Goal: Task Accomplishment & Management: Manage account settings

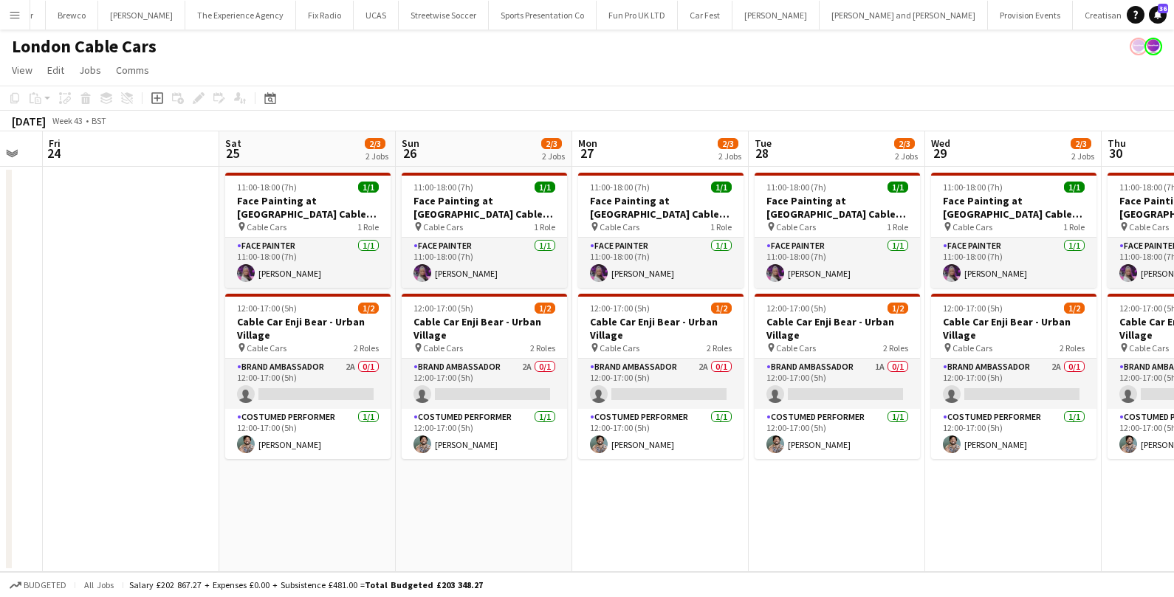
scroll to position [0, 309]
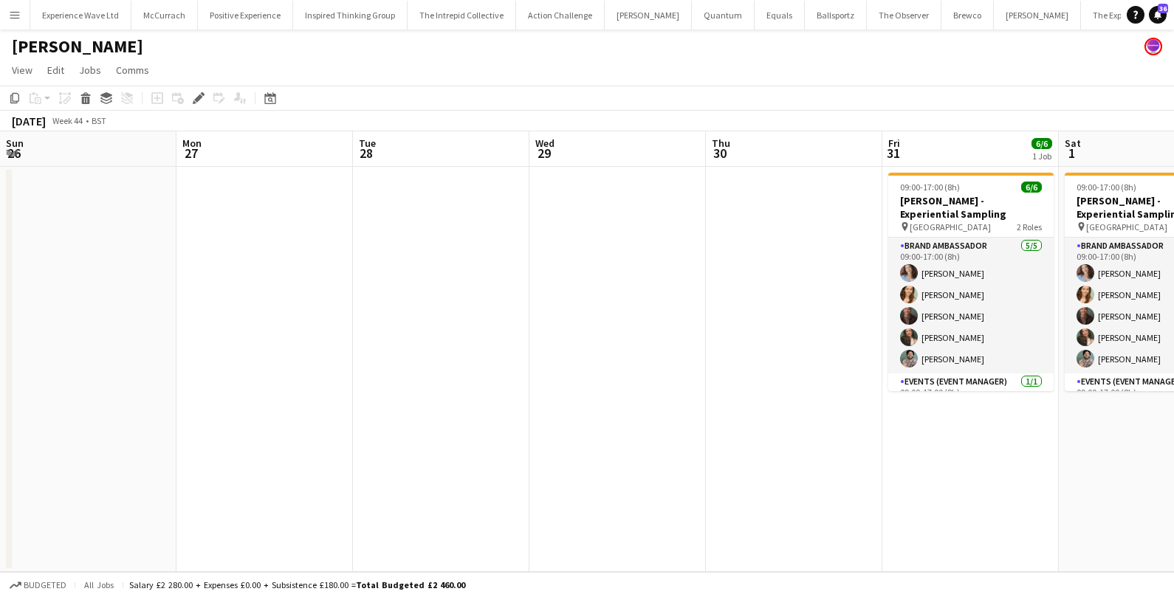
click at [888, 337] on app-card-role "Brand Ambassador 5/5 09:00-17:00 (8h) Jordan Miller Charlotte Tonge Colin Marsh…" at bounding box center [970, 306] width 165 height 136
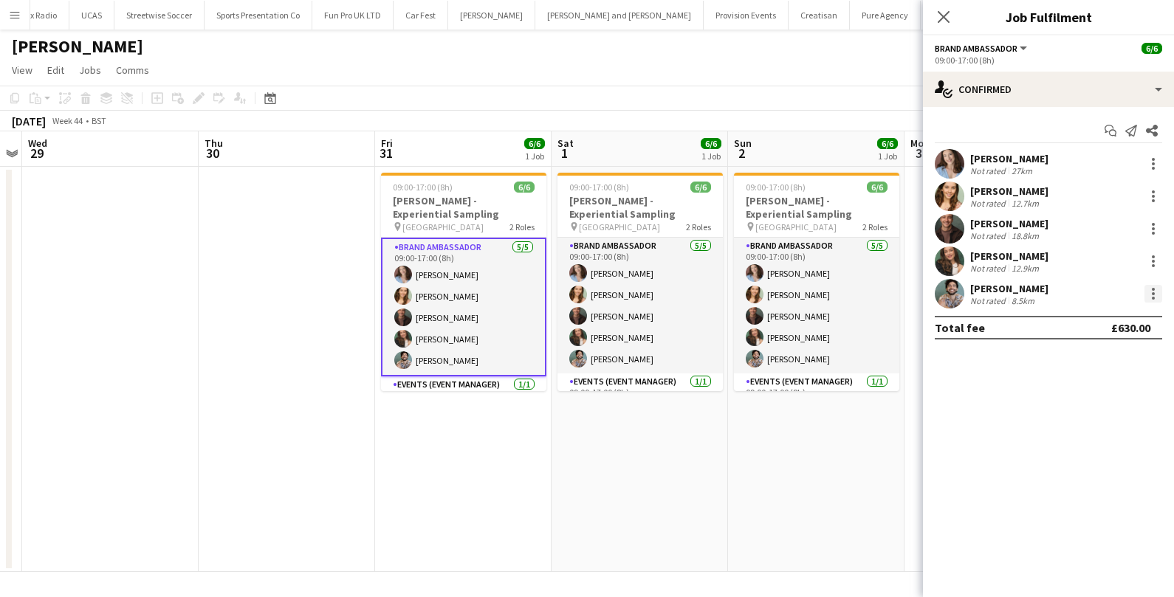
click at [1144, 289] on div at bounding box center [1153, 294] width 18 height 18
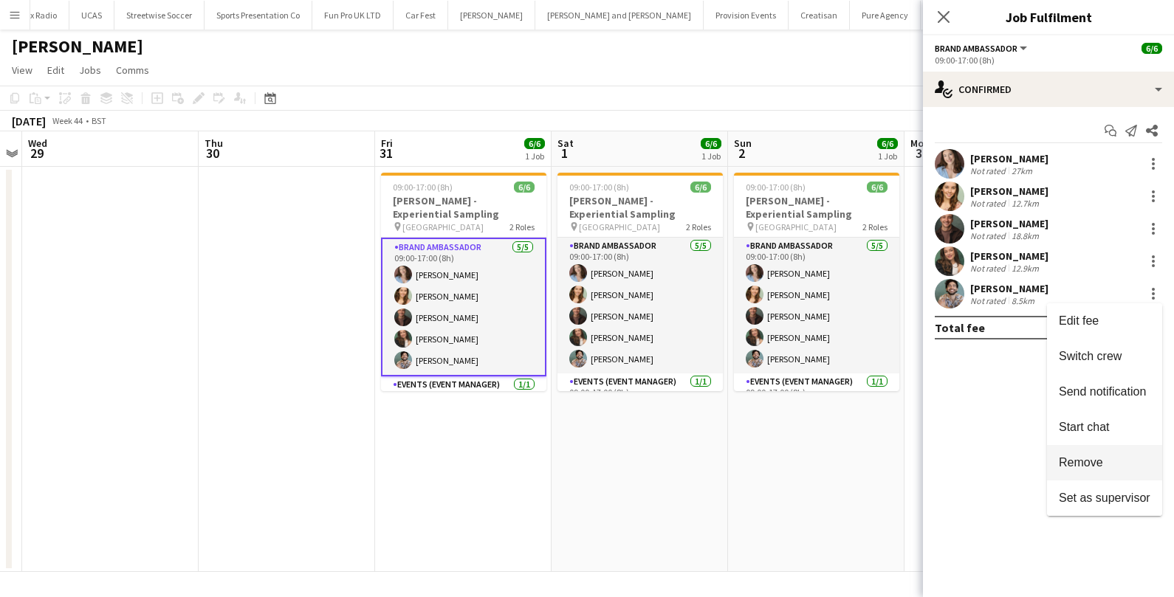
click at [1076, 450] on button "Remove" at bounding box center [1104, 462] width 115 height 35
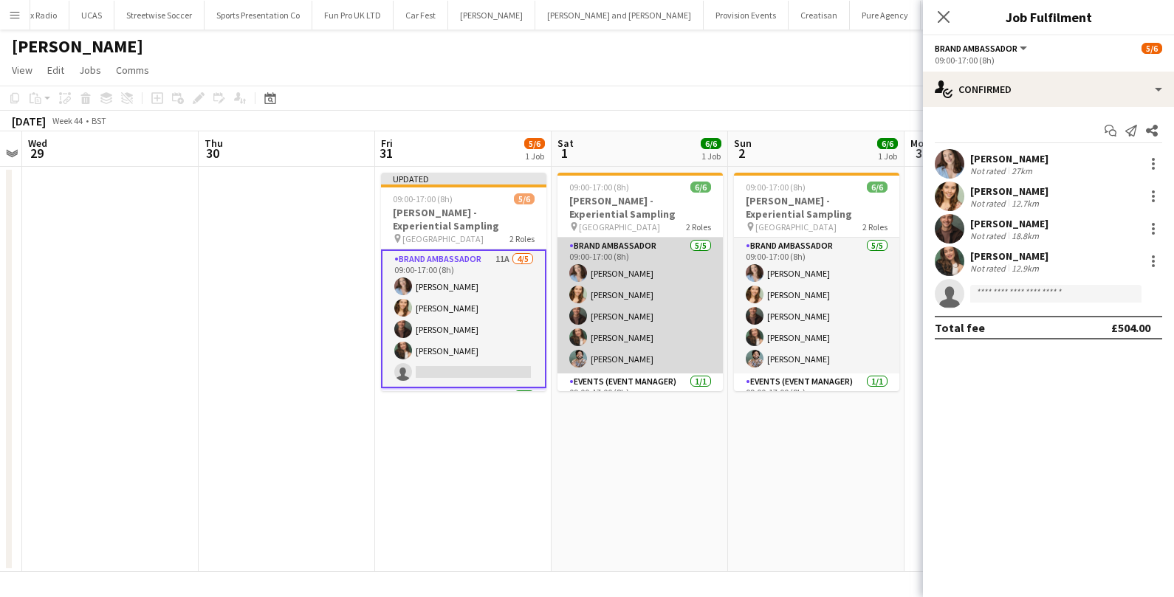
click at [653, 344] on app-card-role "Brand Ambassador 5/5 09:00-17:00 (8h) Jordan Miller Charlotte Tonge Colin Marsh…" at bounding box center [639, 306] width 165 height 136
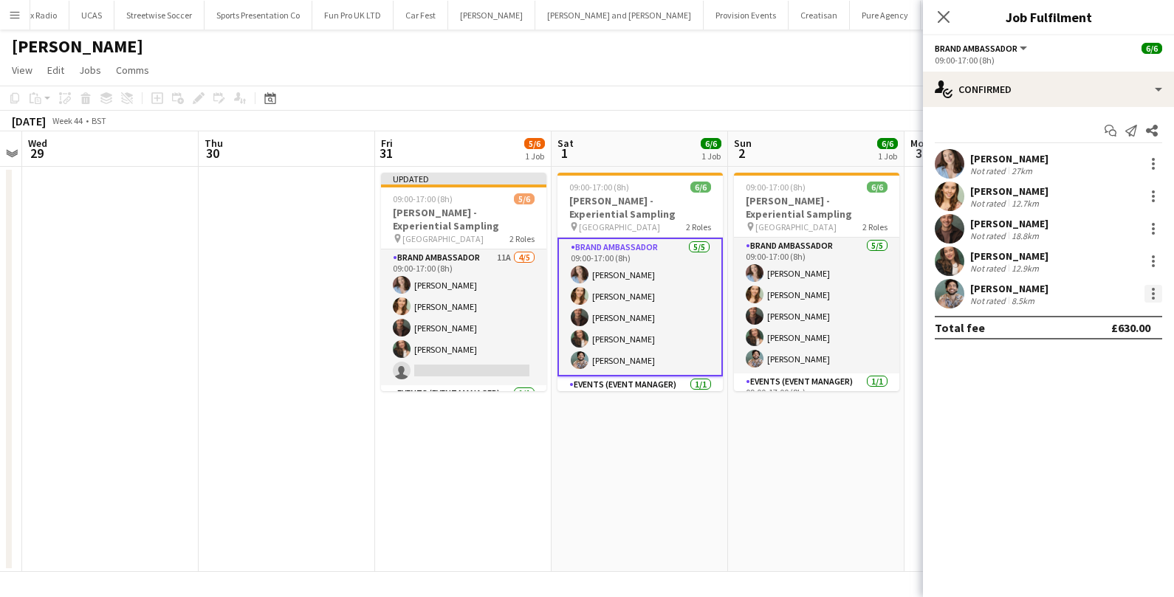
click at [1157, 293] on div at bounding box center [1153, 294] width 18 height 18
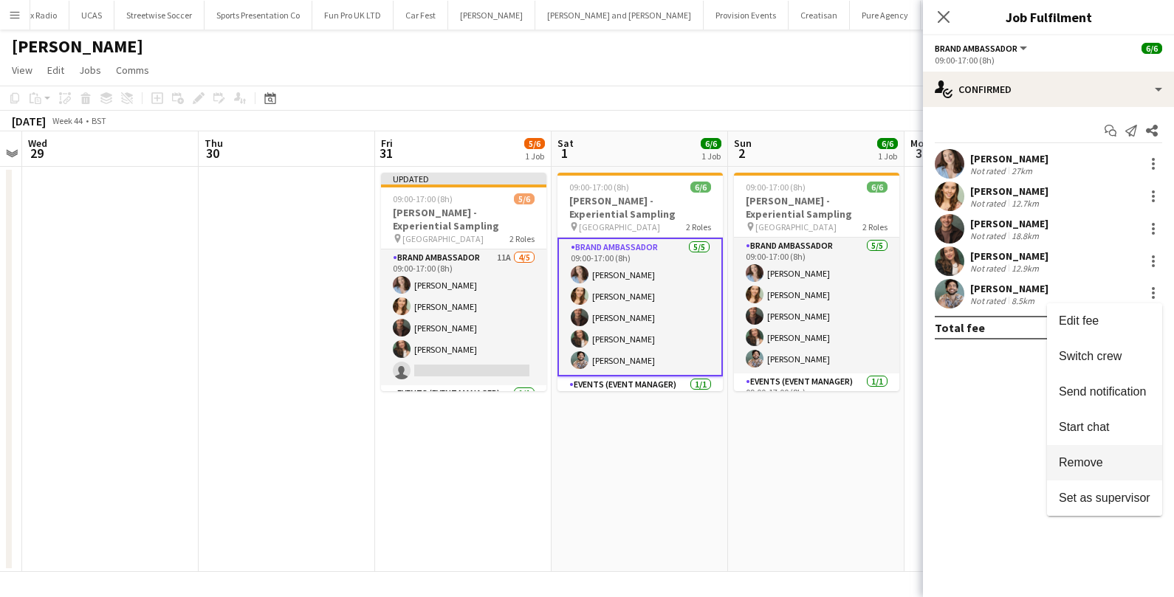
click at [1075, 462] on span "Remove" at bounding box center [1081, 461] width 44 height 13
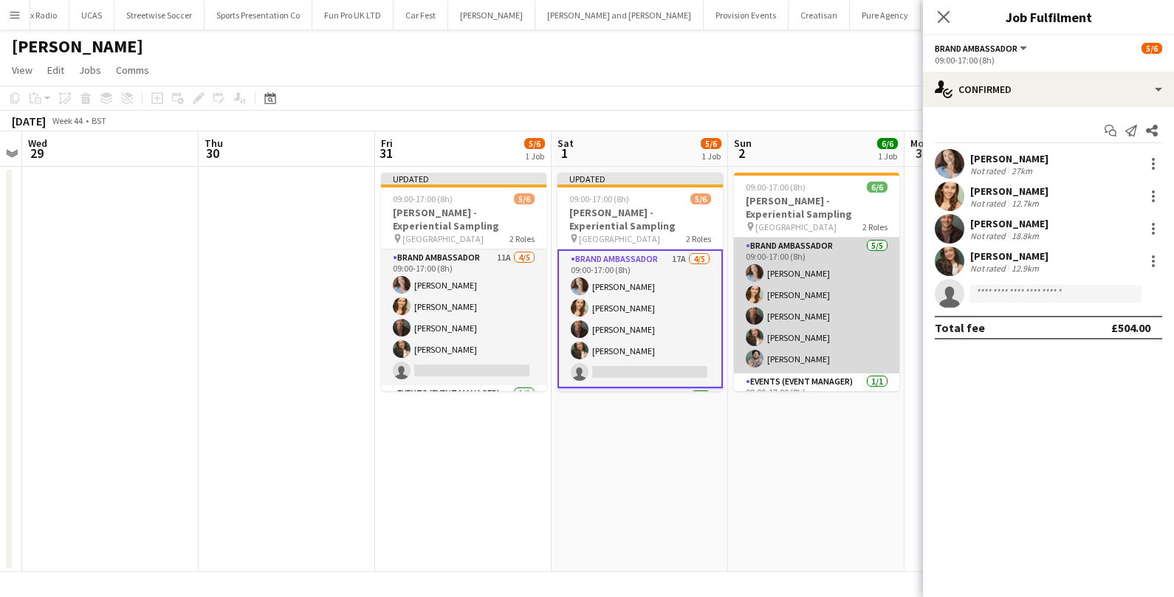
click at [808, 357] on app-card-role "Brand Ambassador 5/5 09:00-17:00 (8h) Jordan Miller Charlotte Tonge Colin Marsh…" at bounding box center [816, 306] width 165 height 136
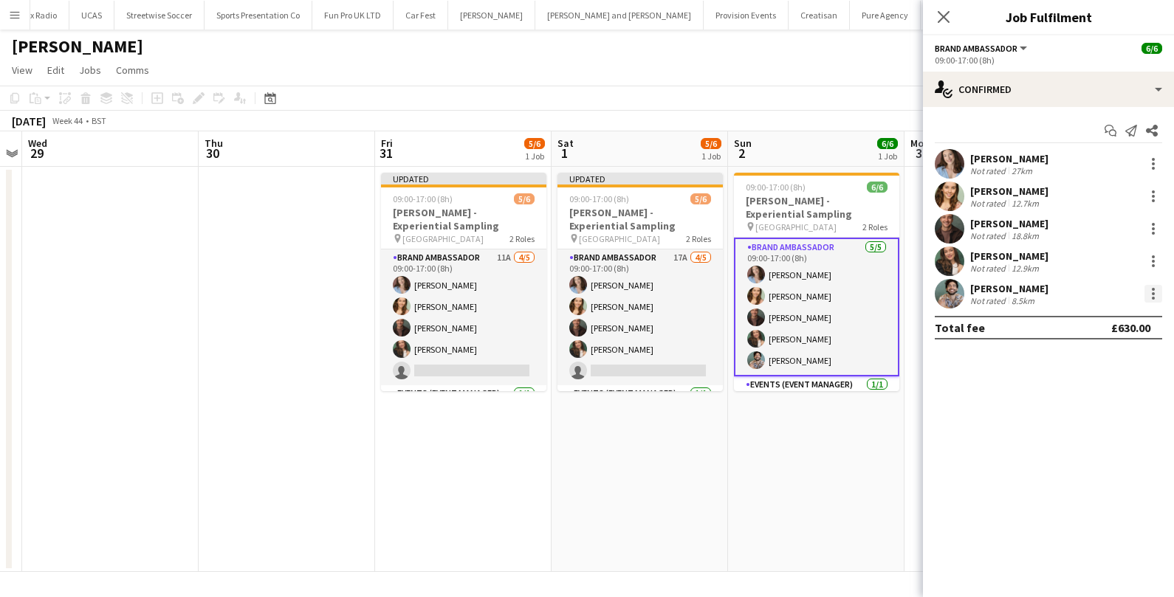
click at [1146, 293] on div at bounding box center [1153, 294] width 18 height 18
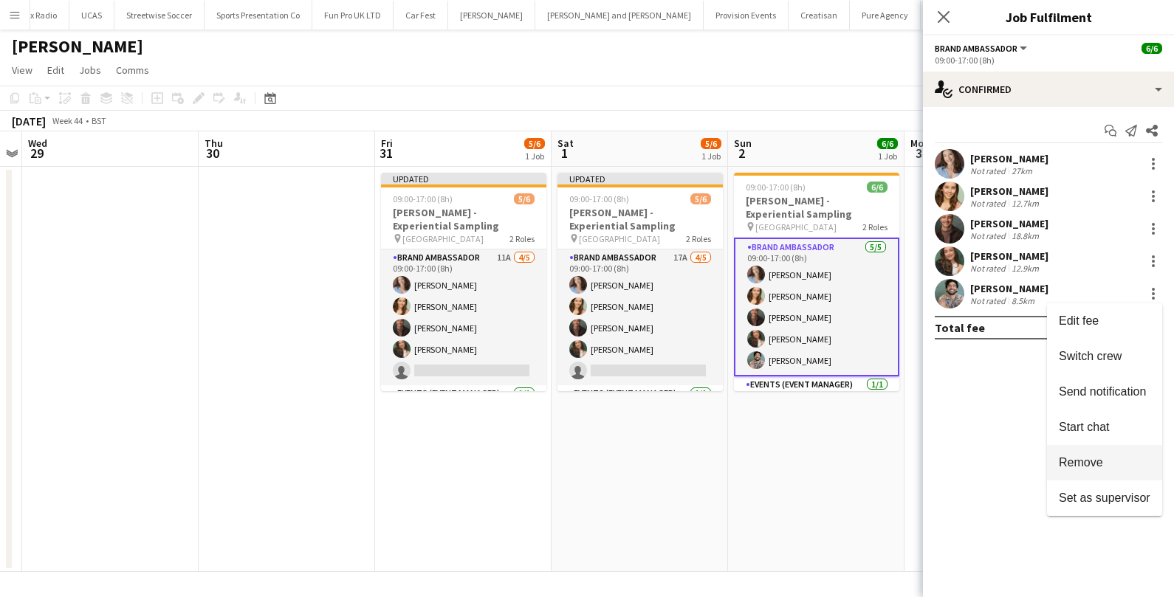
click at [1079, 467] on span "Remove" at bounding box center [1081, 461] width 44 height 13
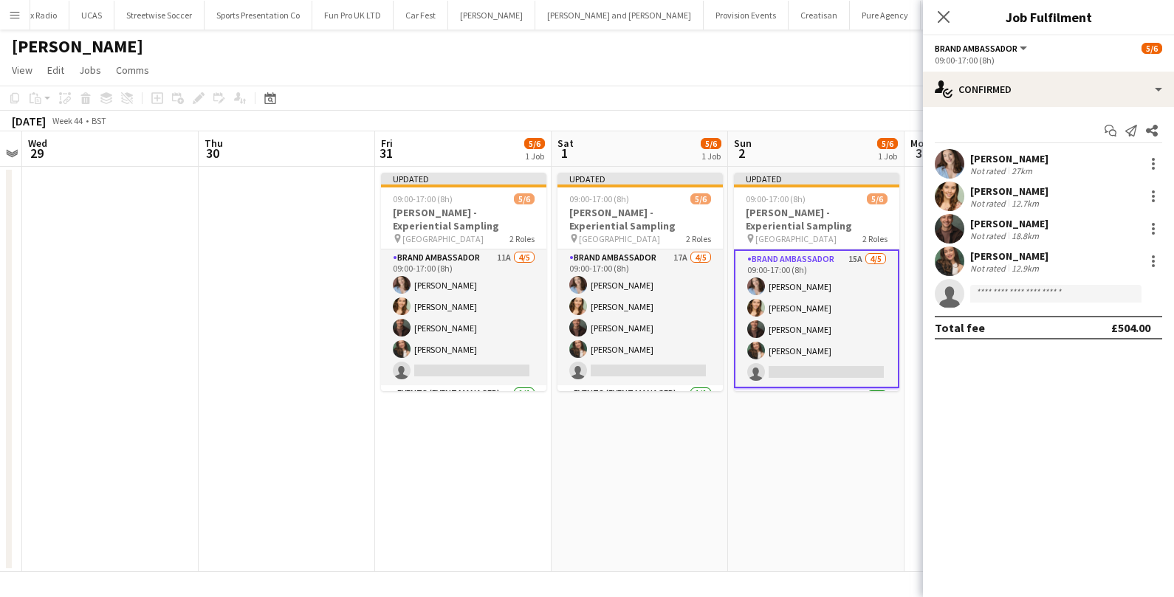
click at [805, 456] on app-date-cell "Updated 09:00-17:00 (8h) 5/6 Monty Bojangles - Experiential Sampling pin Westfi…" at bounding box center [816, 369] width 176 height 405
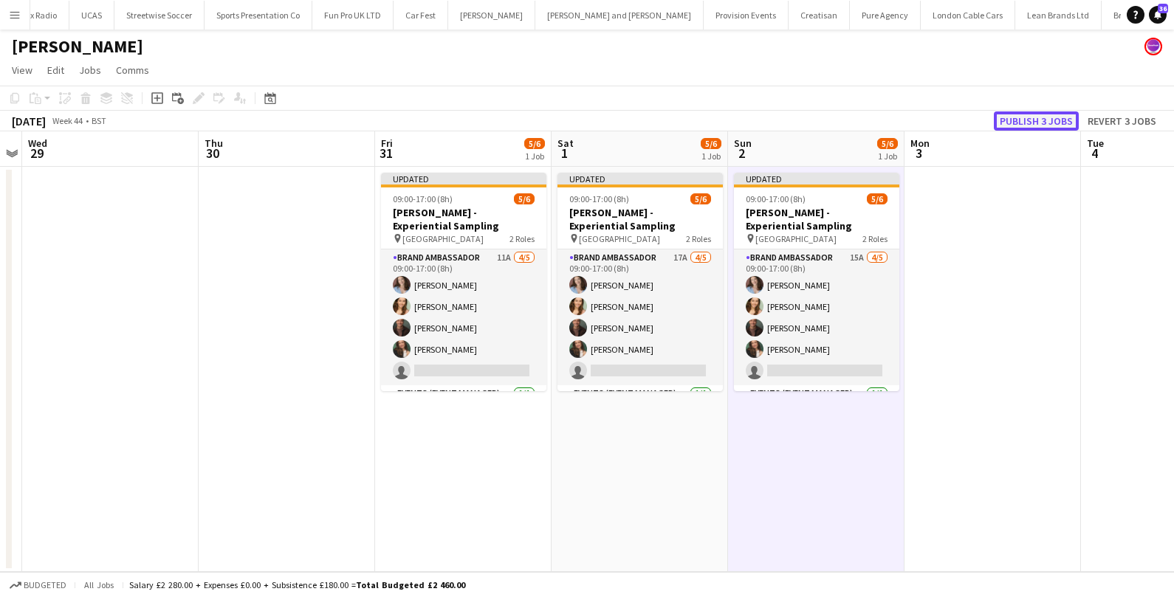
click at [1057, 123] on button "Publish 3 jobs" at bounding box center [1036, 120] width 85 height 19
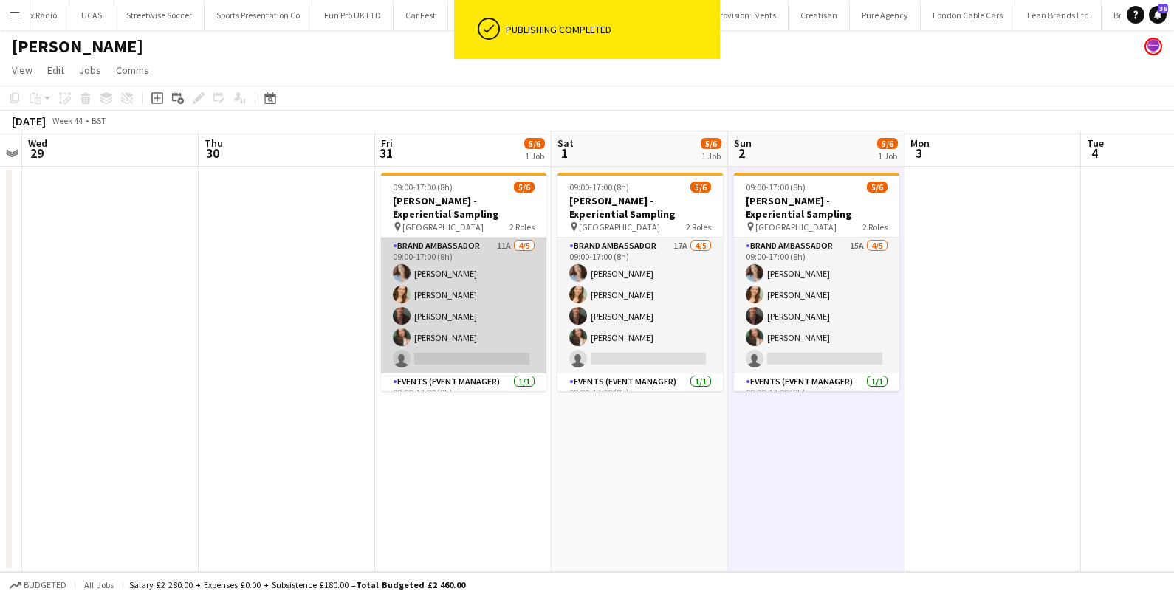
click at [483, 277] on app-card-role "Brand Ambassador 11A 4/5 09:00-17:00 (8h) Jordan Miller Charlotte Tonge Colin M…" at bounding box center [463, 306] width 165 height 136
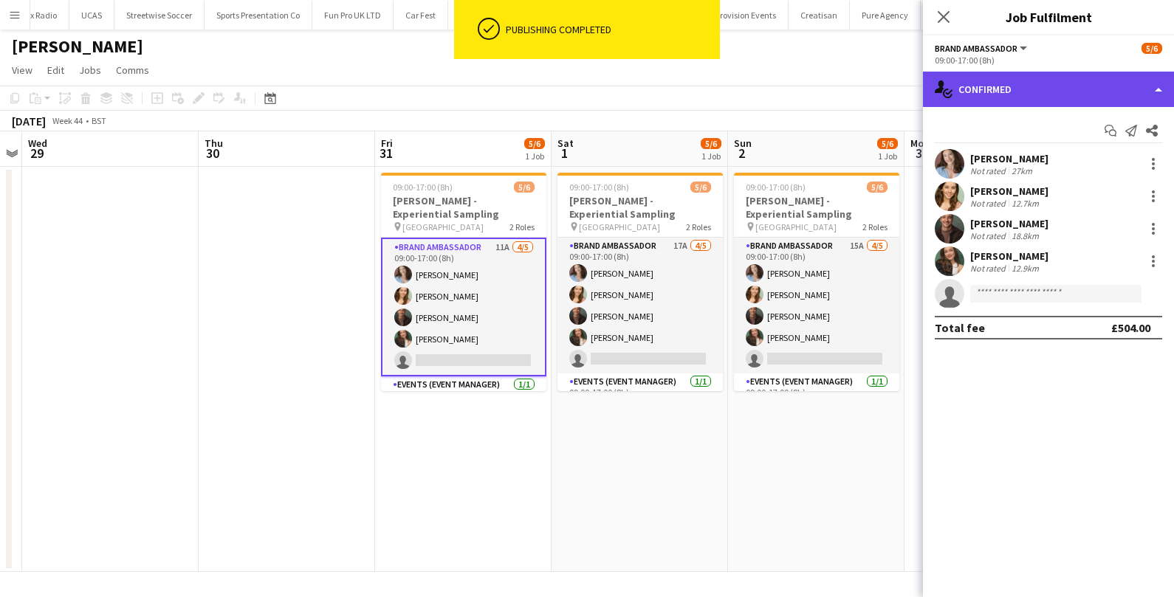
click at [1075, 88] on div "single-neutral-actions-check-2 Confirmed" at bounding box center [1048, 89] width 251 height 35
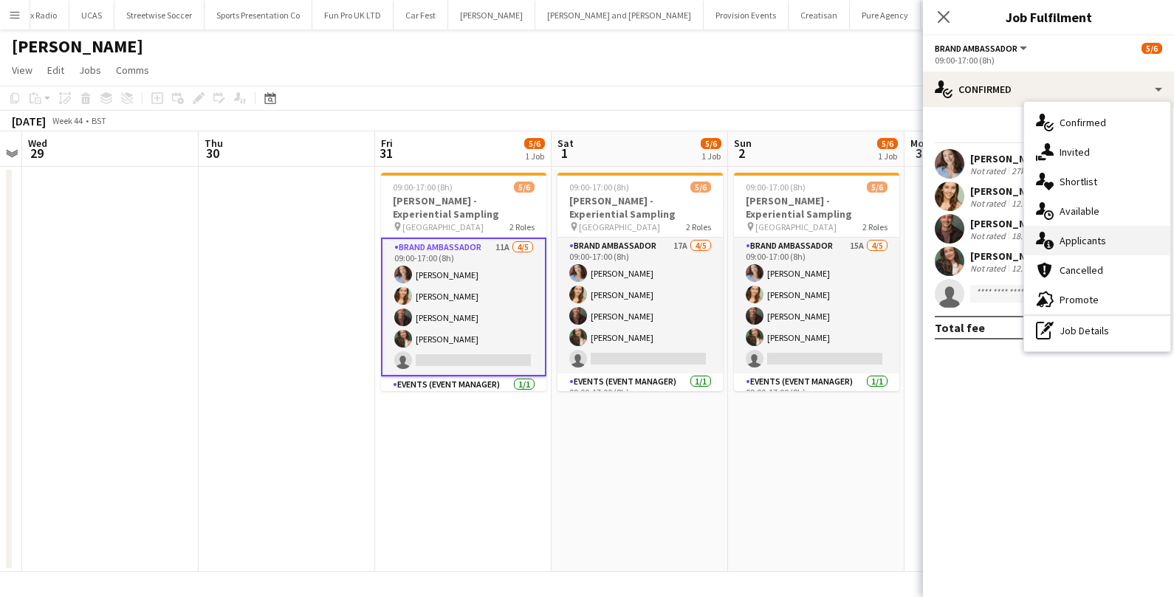
click at [1090, 244] on span "Applicants" at bounding box center [1082, 240] width 47 height 13
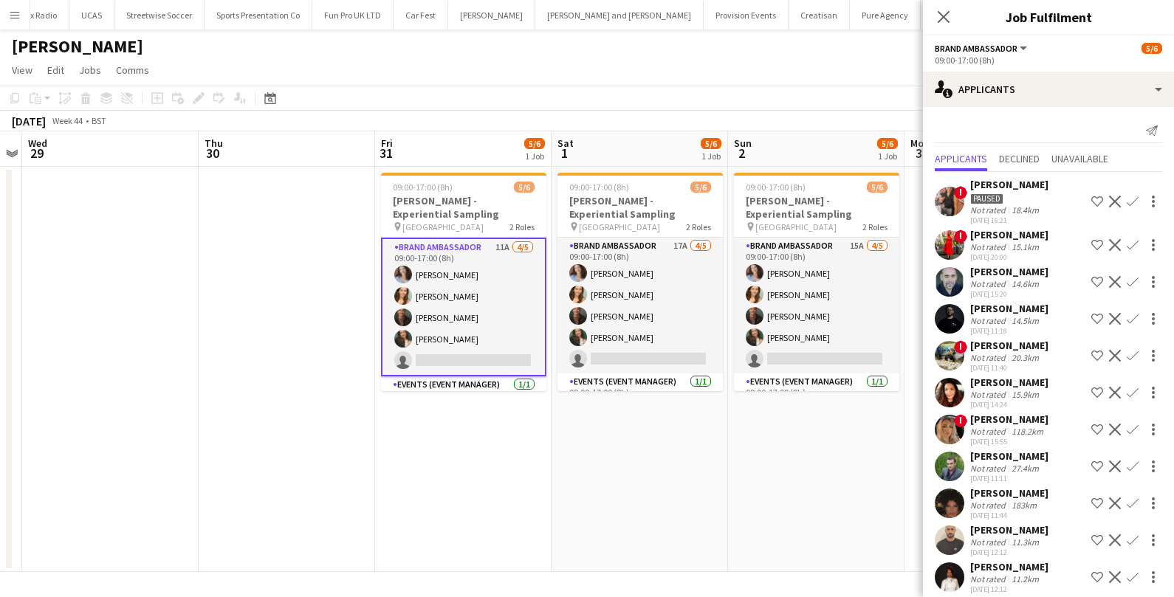
scroll to position [11, 0]
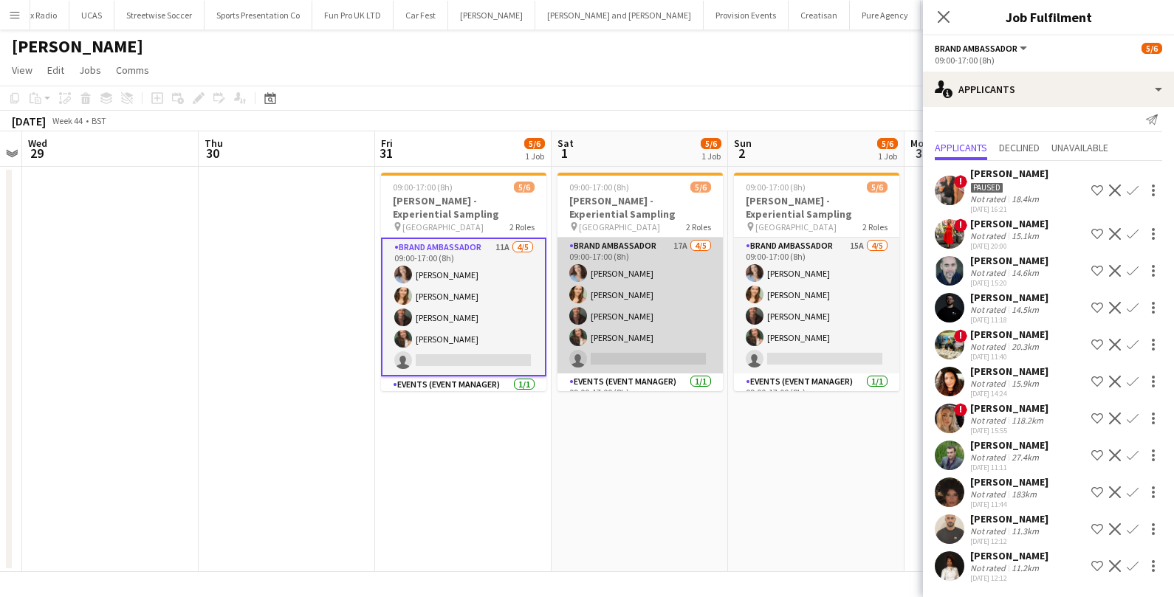
click at [663, 333] on app-card-role "Brand Ambassador 17A 4/5 09:00-17:00 (8h) Jordan Miller Charlotte Tonge Colin M…" at bounding box center [639, 306] width 165 height 136
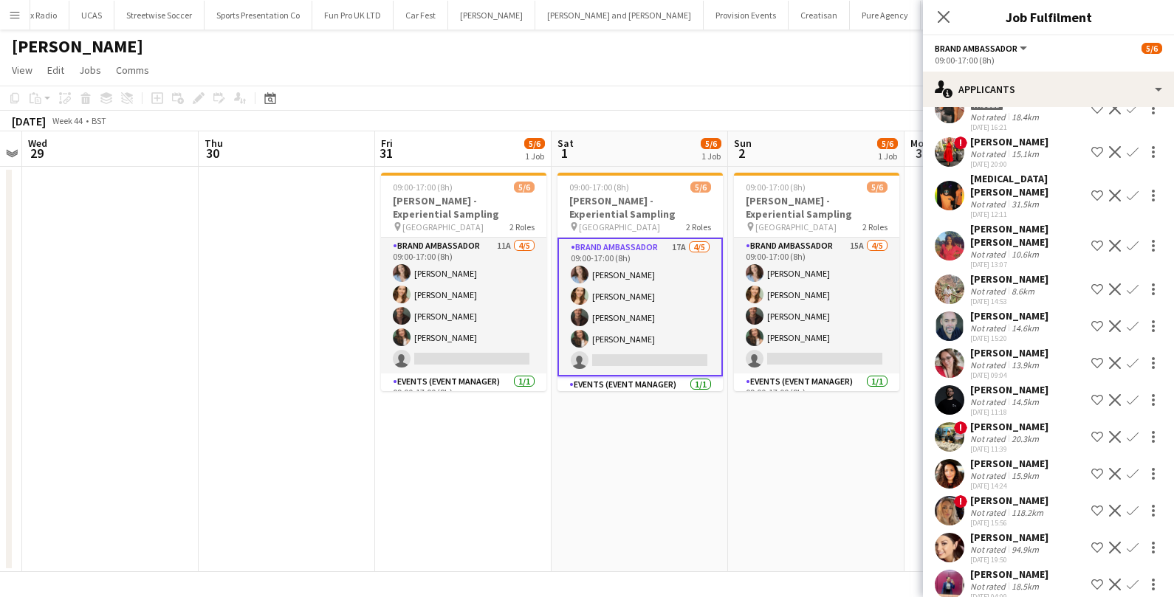
scroll to position [197, 0]
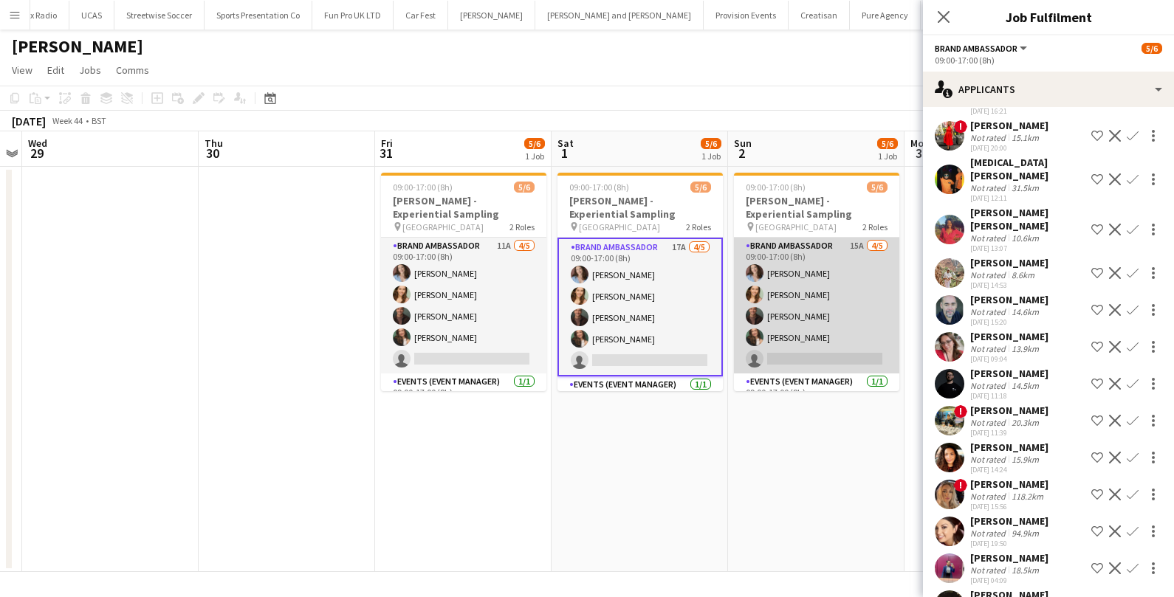
click at [797, 320] on app-card-role "Brand Ambassador 15A 4/5 09:00-17:00 (8h) Jordan Miller Charlotte Tonge Colin M…" at bounding box center [816, 306] width 165 height 136
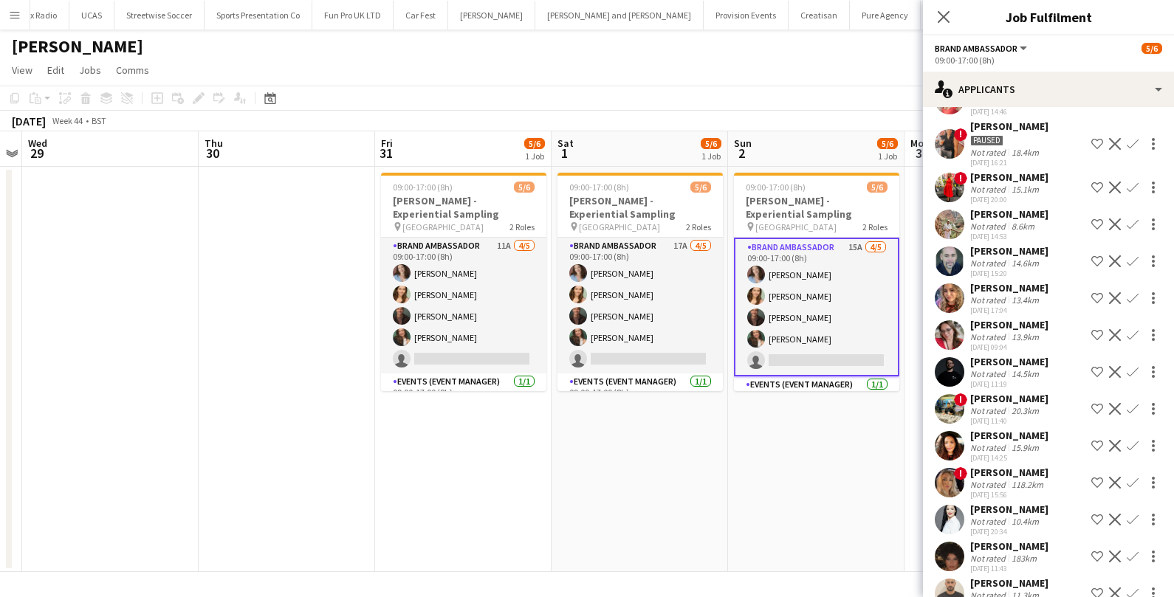
scroll to position [172, 0]
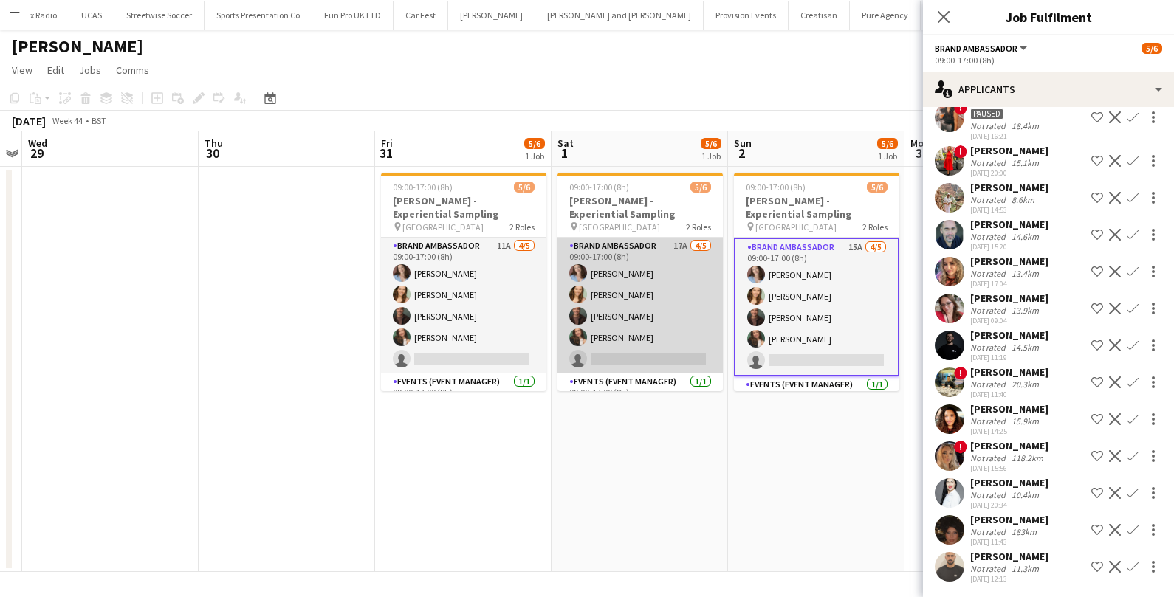
click at [603, 309] on app-card-role "Brand Ambassador 17A 4/5 09:00-17:00 (8h) Jordan Miller Charlotte Tonge Colin M…" at bounding box center [639, 306] width 165 height 136
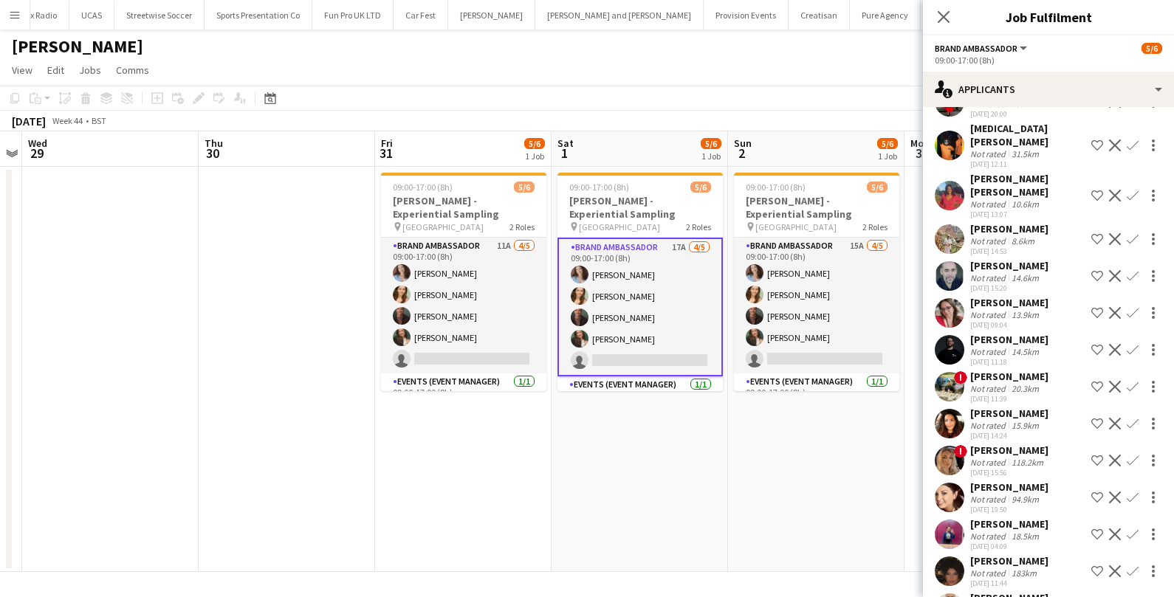
scroll to position [246, 0]
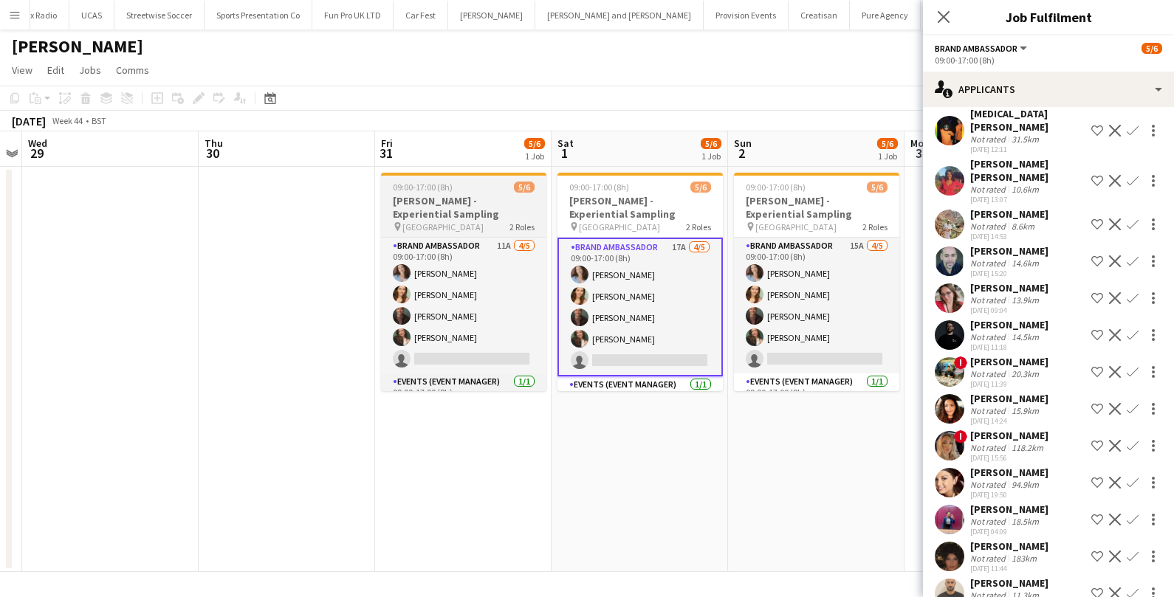
click at [427, 213] on h3 "Monty Bojangles - Experiential Sampling" at bounding box center [463, 207] width 165 height 27
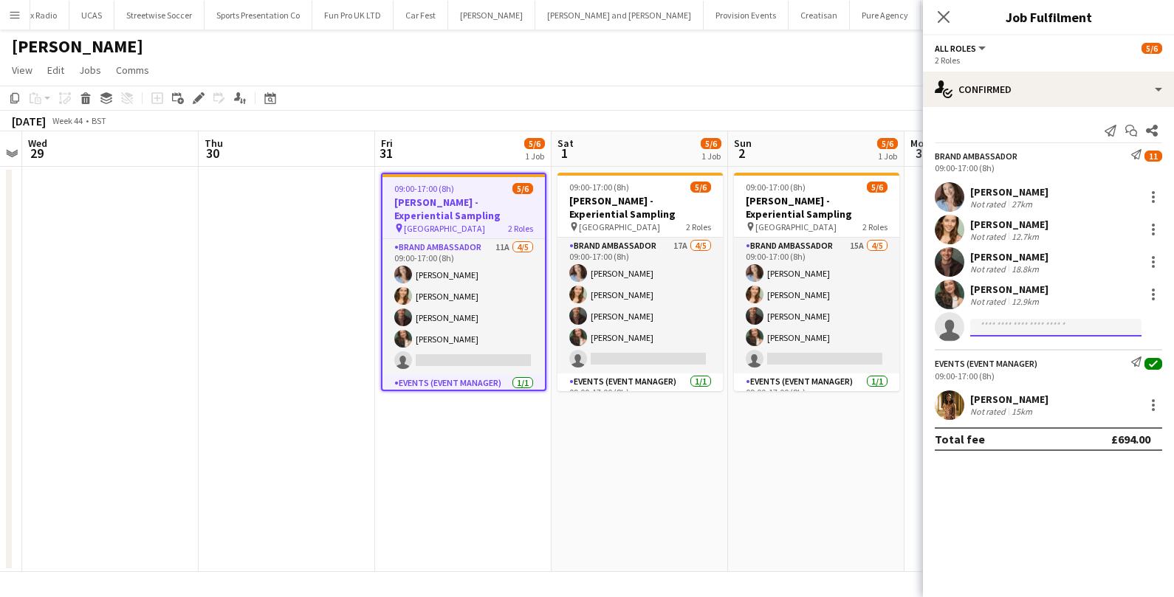
click at [1029, 323] on input at bounding box center [1055, 328] width 171 height 18
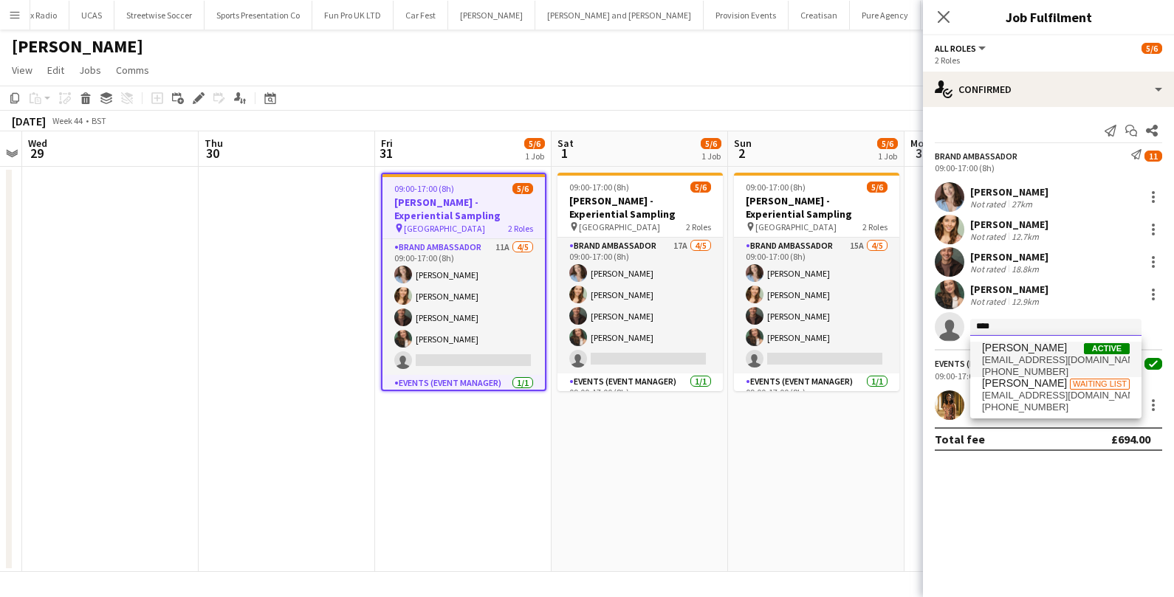
type input "****"
click at [1059, 357] on span "jacquelinelucy@gmail.com" at bounding box center [1056, 360] width 148 height 12
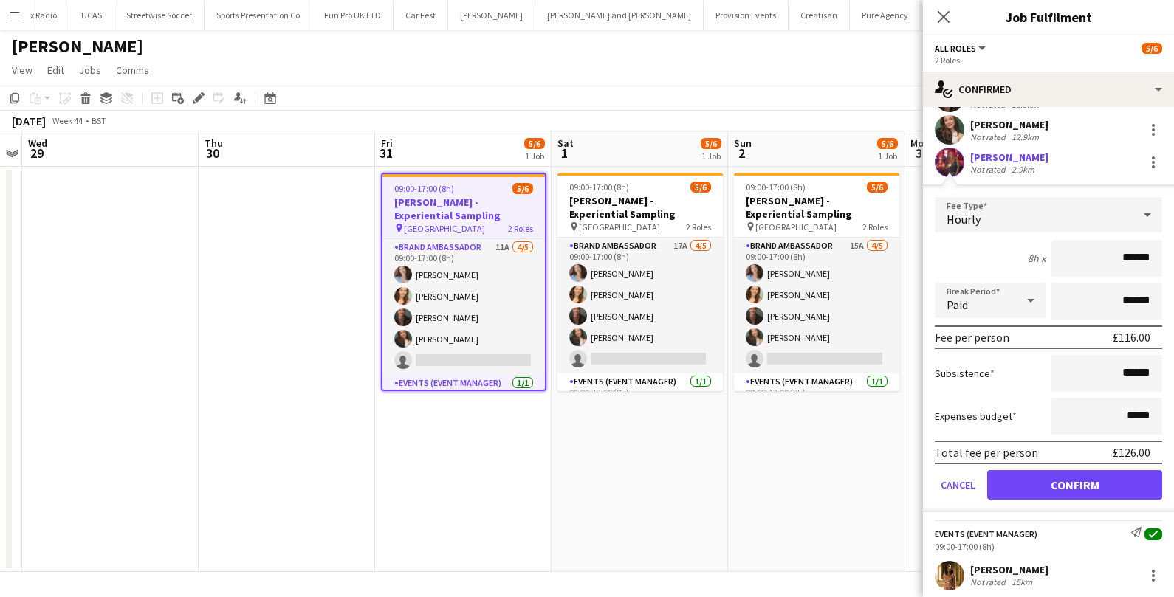
scroll to position [179, 0]
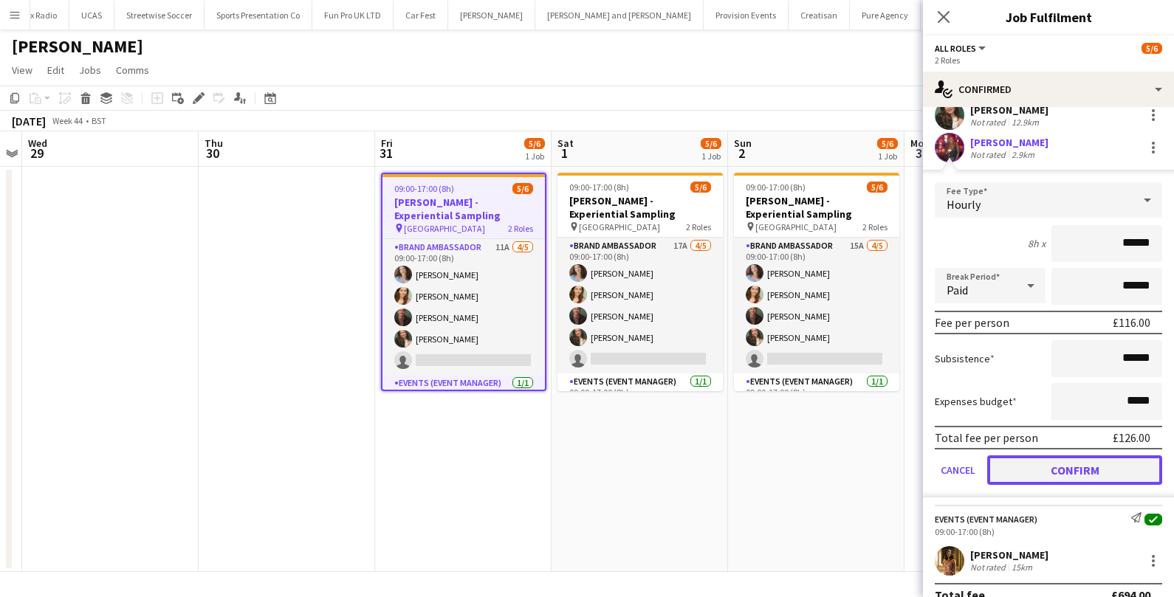
click at [1079, 475] on button "Confirm" at bounding box center [1074, 470] width 175 height 30
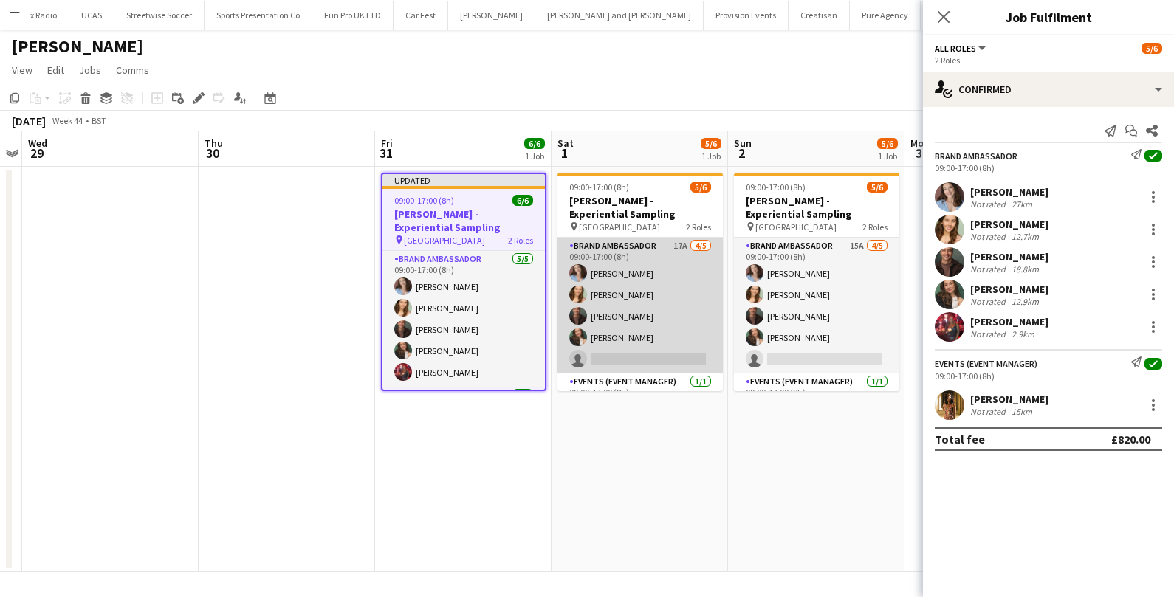
click at [662, 349] on app-card-role "Brand Ambassador 17A 4/5 09:00-17:00 (8h) Jordan Miller Charlotte Tonge Colin M…" at bounding box center [639, 306] width 165 height 136
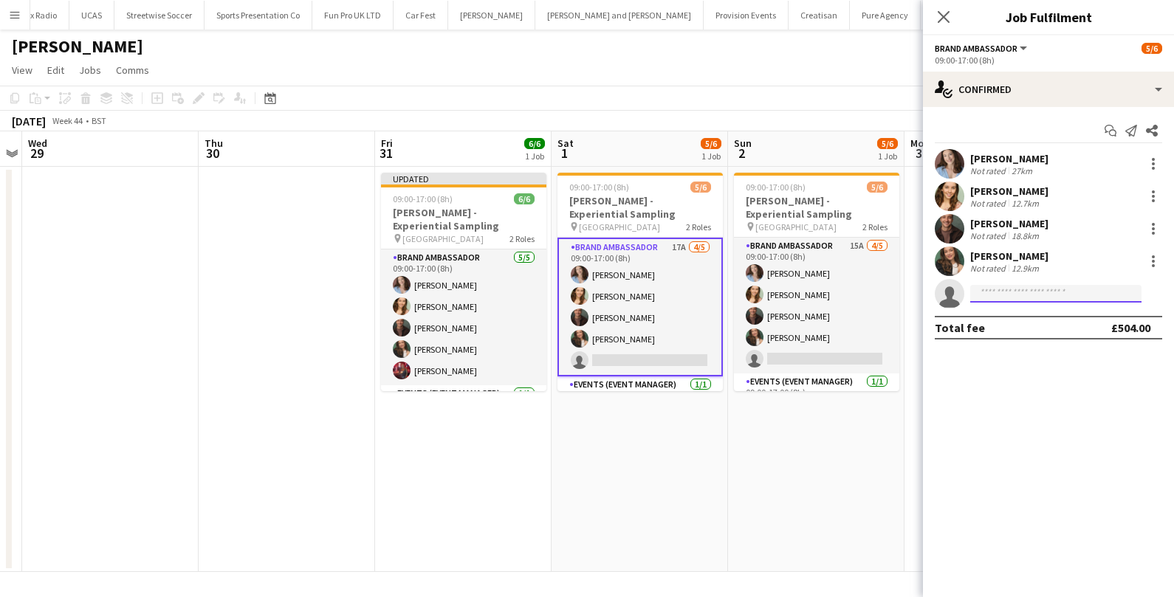
click at [1003, 289] on input at bounding box center [1055, 294] width 171 height 18
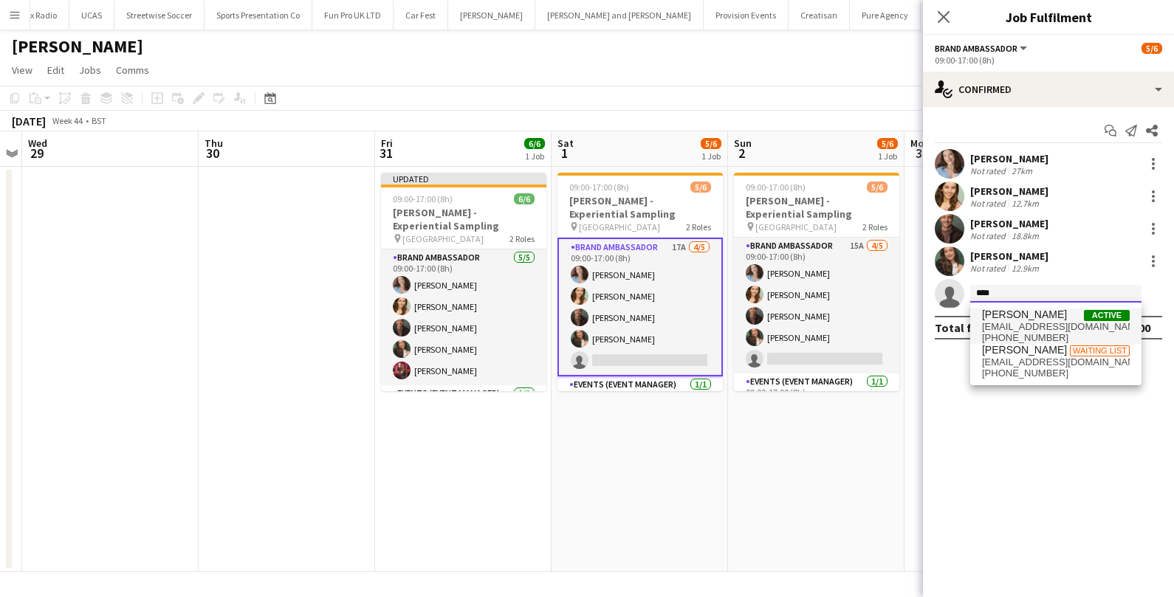
type input "****"
click at [1033, 317] on span "Jacqueline Francois" at bounding box center [1024, 315] width 85 height 13
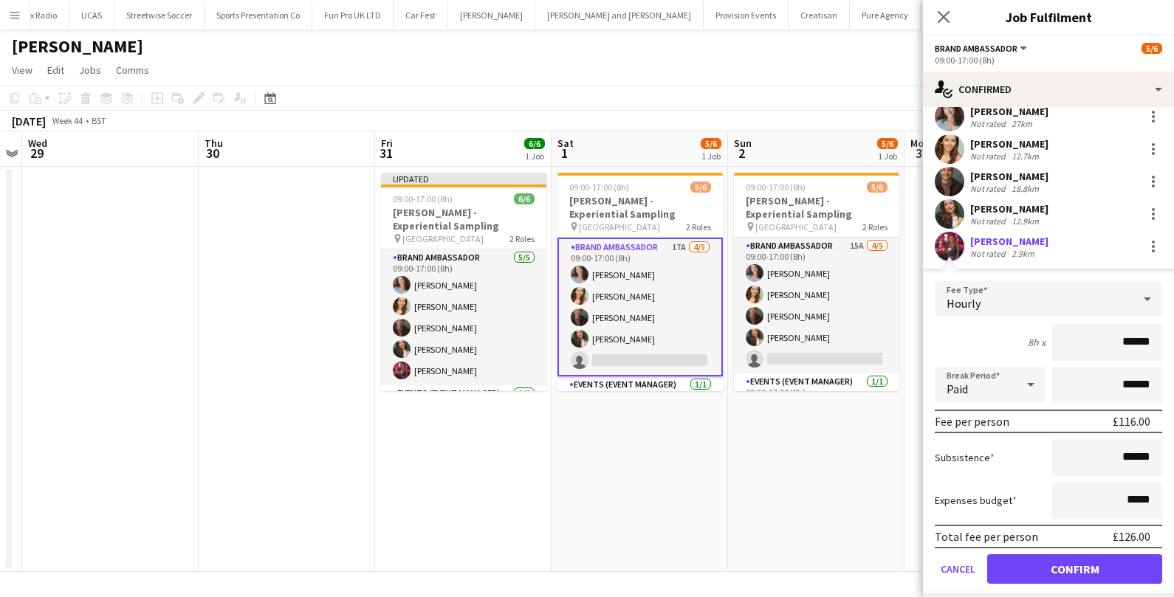
scroll to position [86, 0]
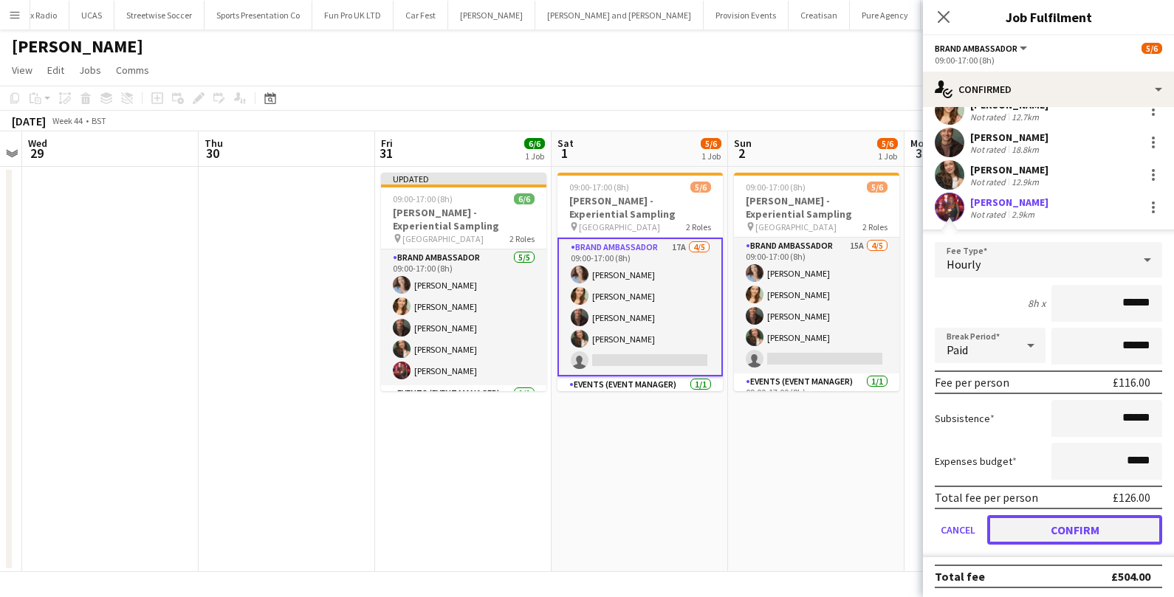
click at [1061, 541] on button "Confirm" at bounding box center [1074, 530] width 175 height 30
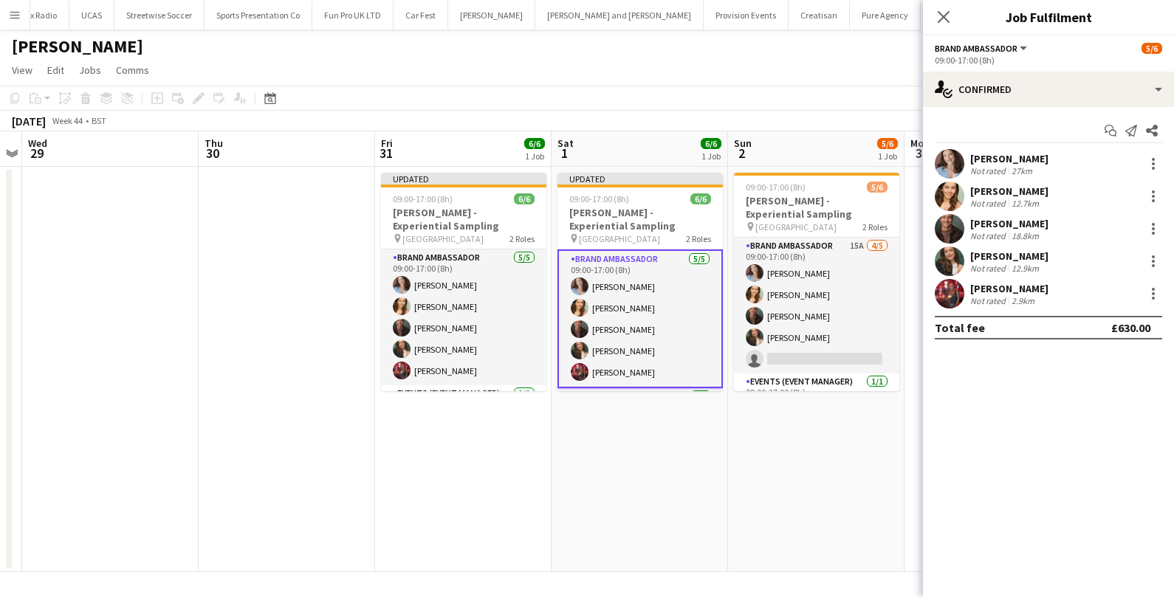
scroll to position [0, 0]
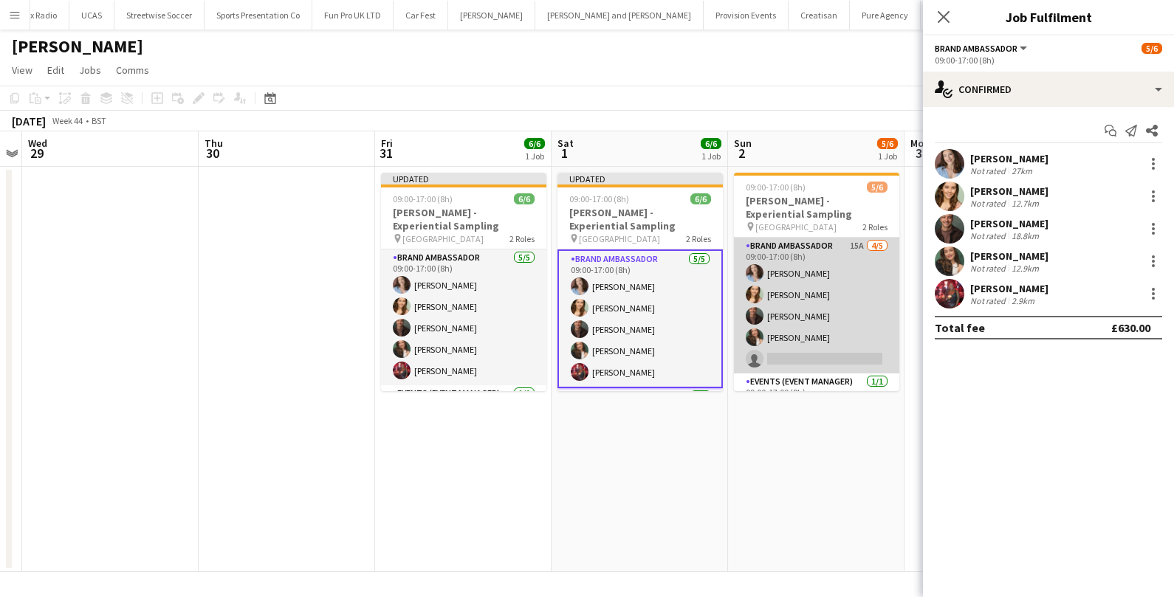
click at [833, 350] on app-card-role "Brand Ambassador 15A 4/5 09:00-17:00 (8h) Jordan Miller Charlotte Tonge Colin M…" at bounding box center [816, 306] width 165 height 136
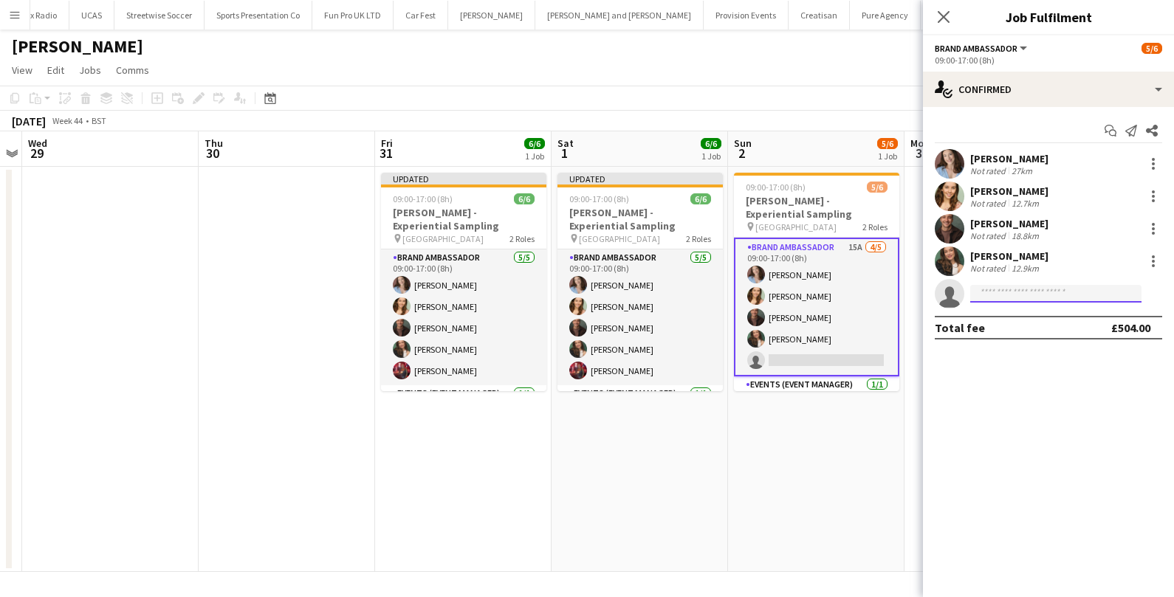
click at [1049, 299] on input at bounding box center [1055, 294] width 171 height 18
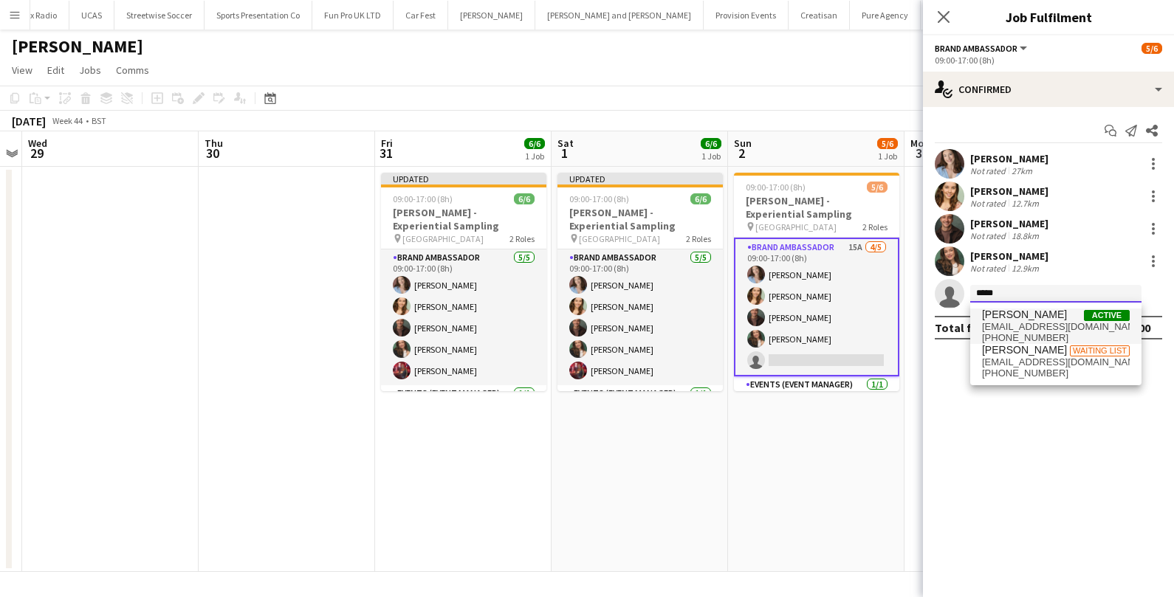
type input "*****"
click at [1067, 314] on span "Jacqueline Francois" at bounding box center [1024, 315] width 85 height 13
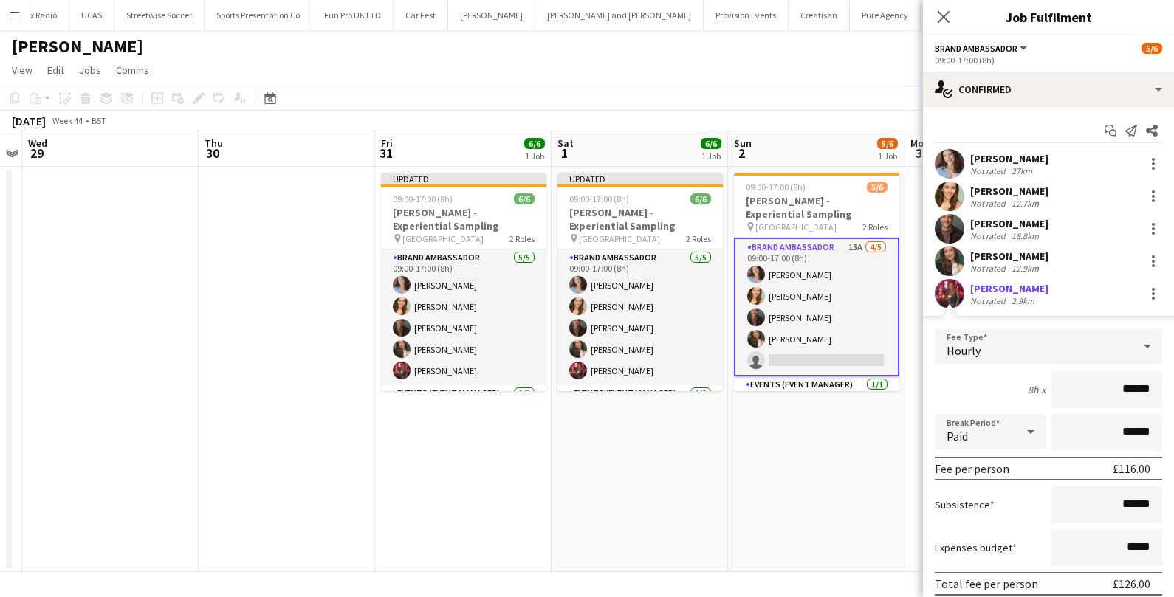
scroll to position [86, 0]
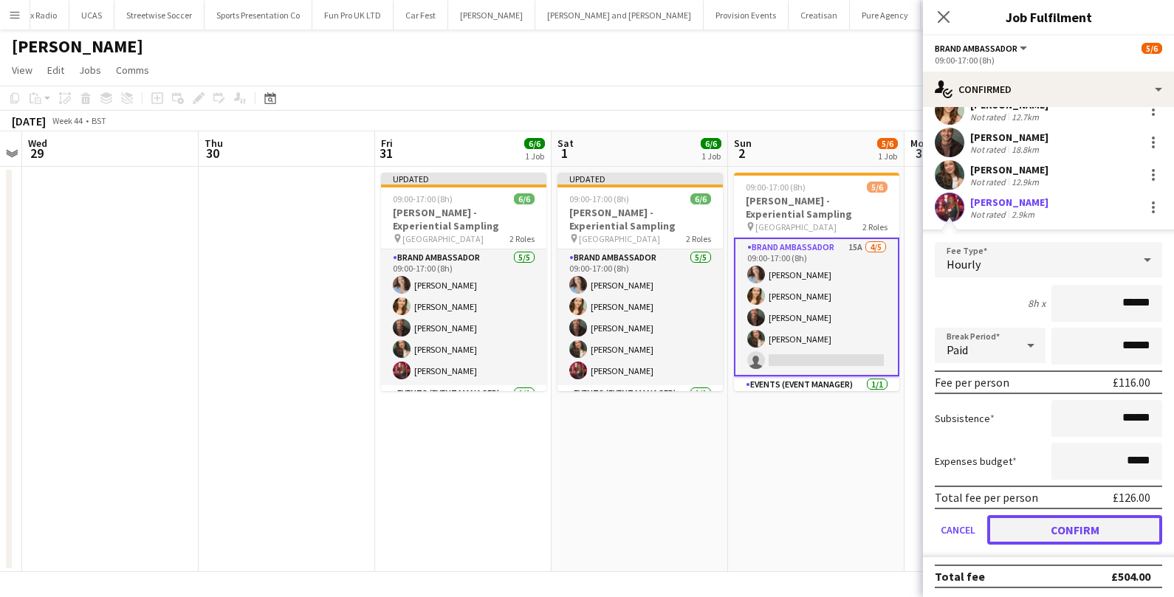
click at [1076, 526] on button "Confirm" at bounding box center [1074, 530] width 175 height 30
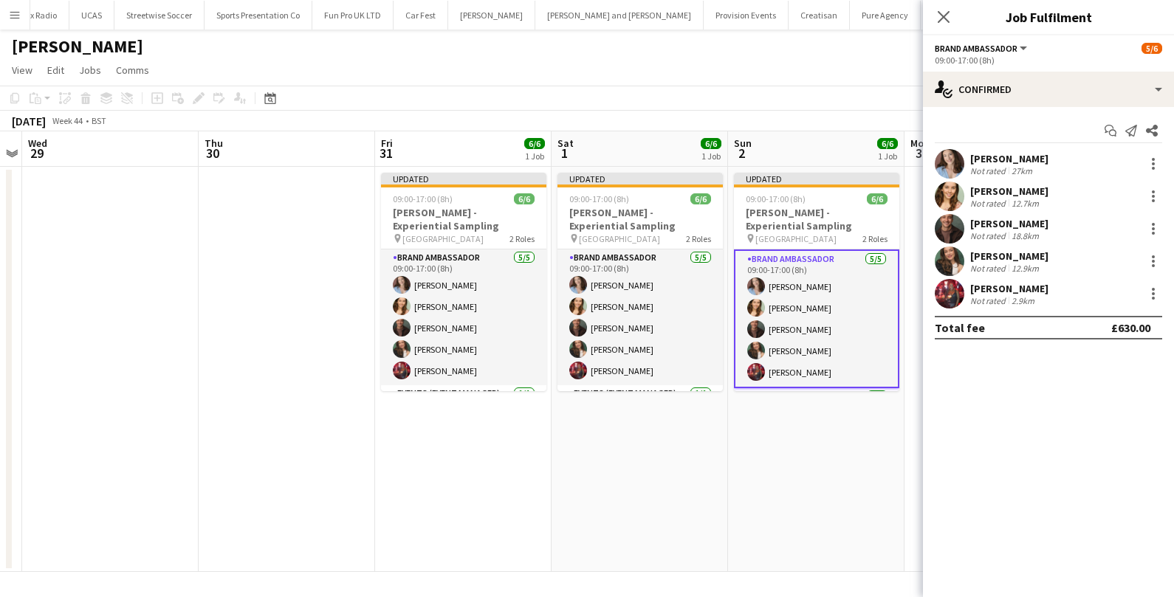
click at [817, 501] on app-date-cell "Updated 09:00-17:00 (8h) 6/6 Monty Bojangles - Experiential Sampling pin Westfi…" at bounding box center [816, 369] width 176 height 405
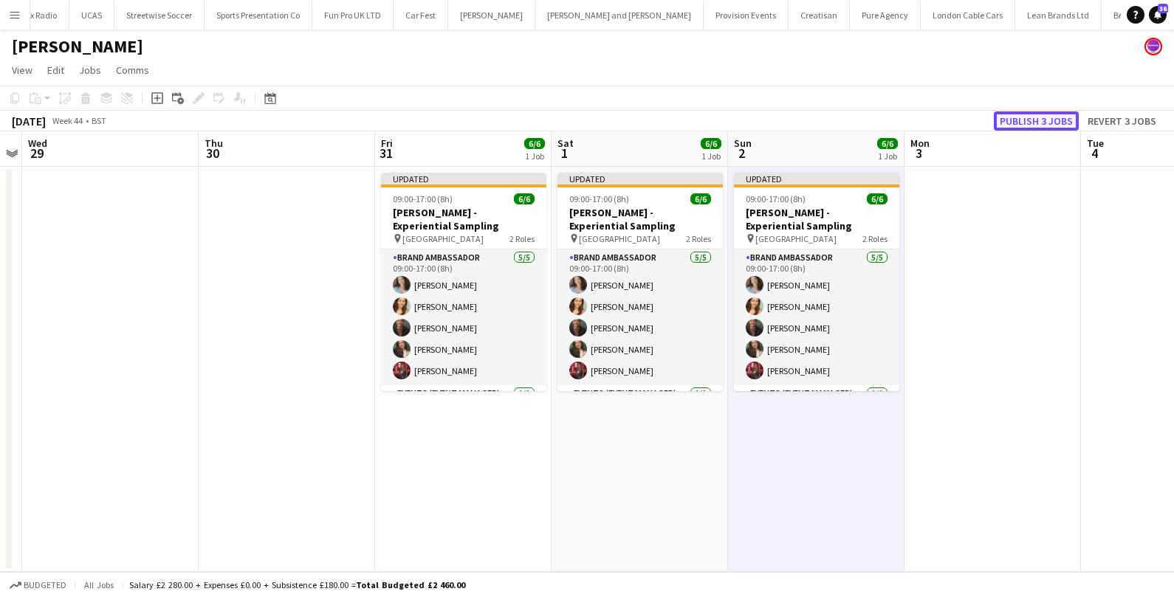
click at [1051, 123] on button "Publish 3 jobs" at bounding box center [1036, 120] width 85 height 19
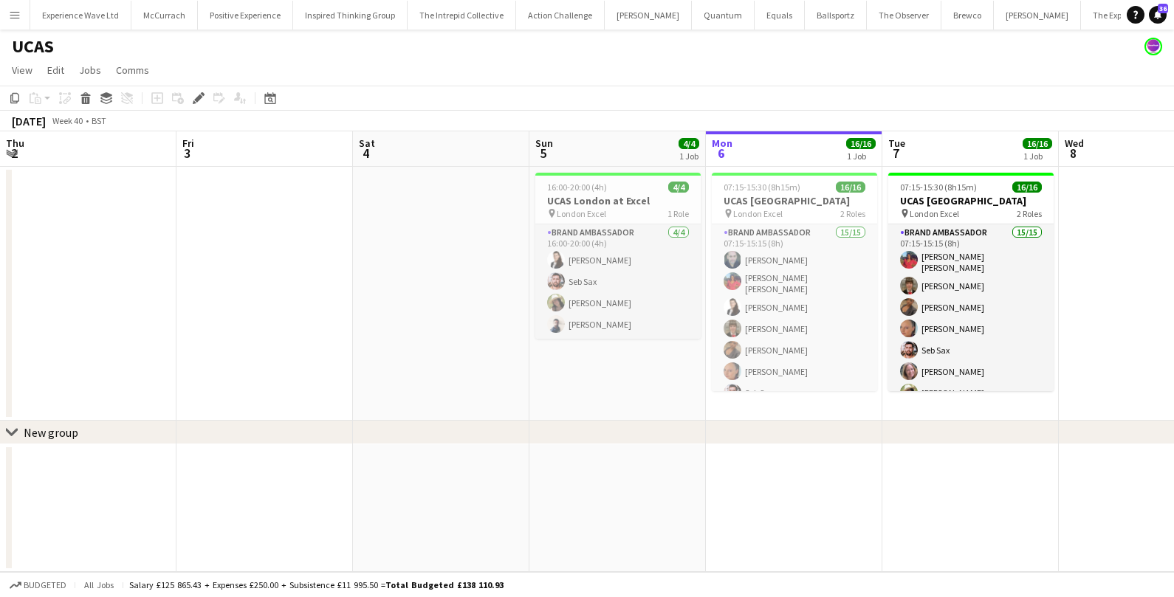
scroll to position [0, 507]
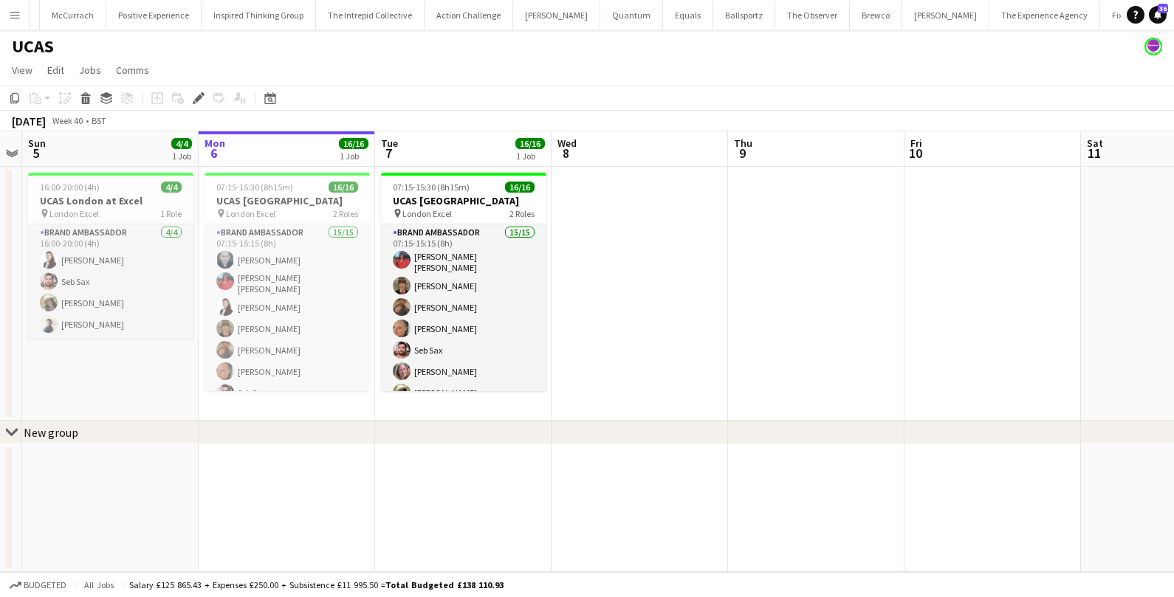
click at [13, 11] on app-icon "Menu" at bounding box center [15, 15] width 12 height 12
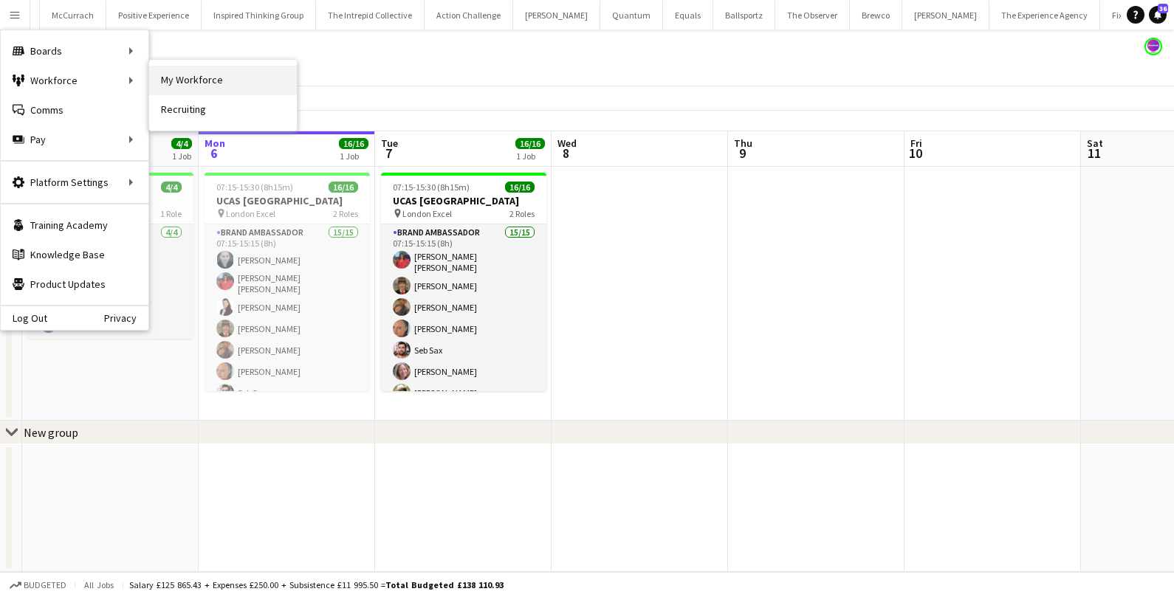
click at [208, 88] on link "My Workforce" at bounding box center [223, 81] width 148 height 30
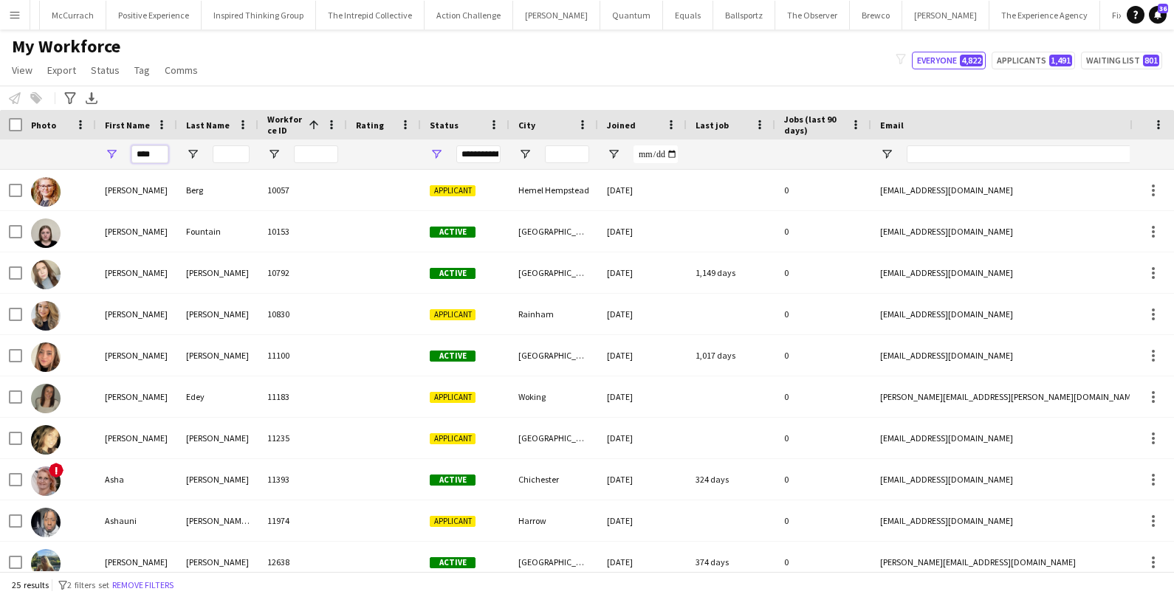
drag, startPoint x: 160, startPoint y: 153, endPoint x: 103, endPoint y: 153, distance: 56.8
click at [103, 153] on div "****" at bounding box center [136, 155] width 81 height 30
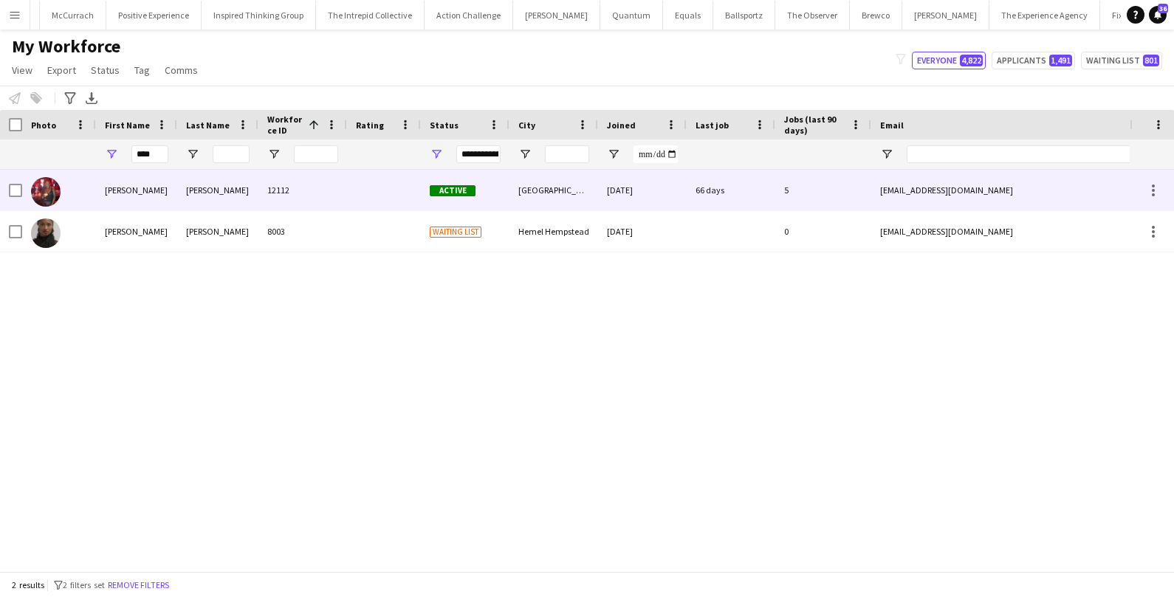
click at [151, 185] on div "Jacqueline" at bounding box center [136, 190] width 81 height 41
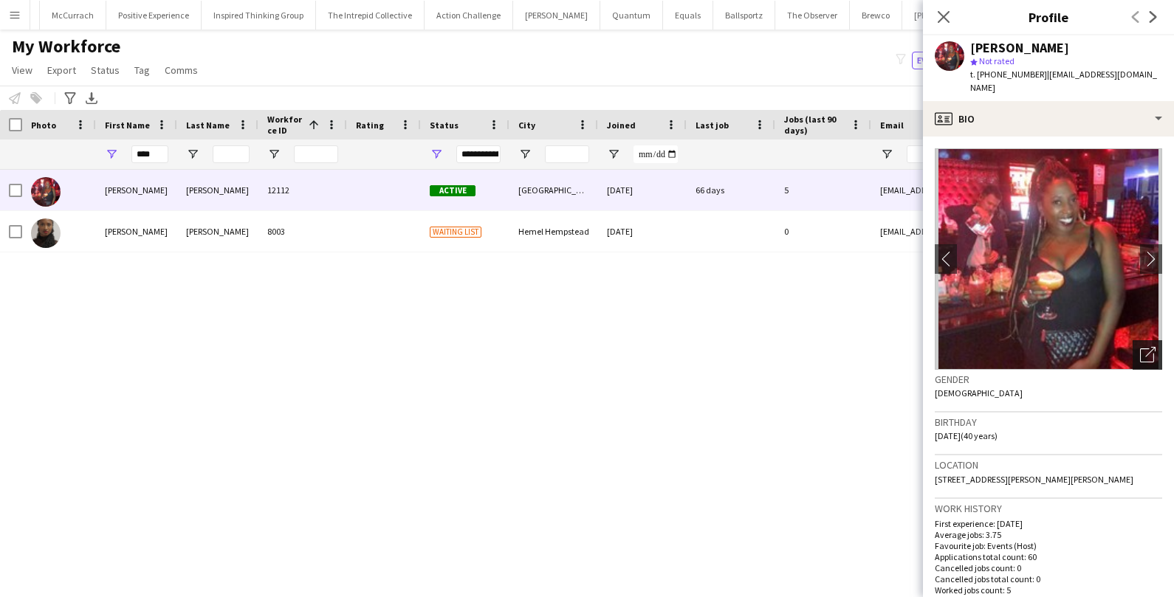
click at [1146, 347] on icon "Open photos pop-in" at bounding box center [1148, 355] width 16 height 16
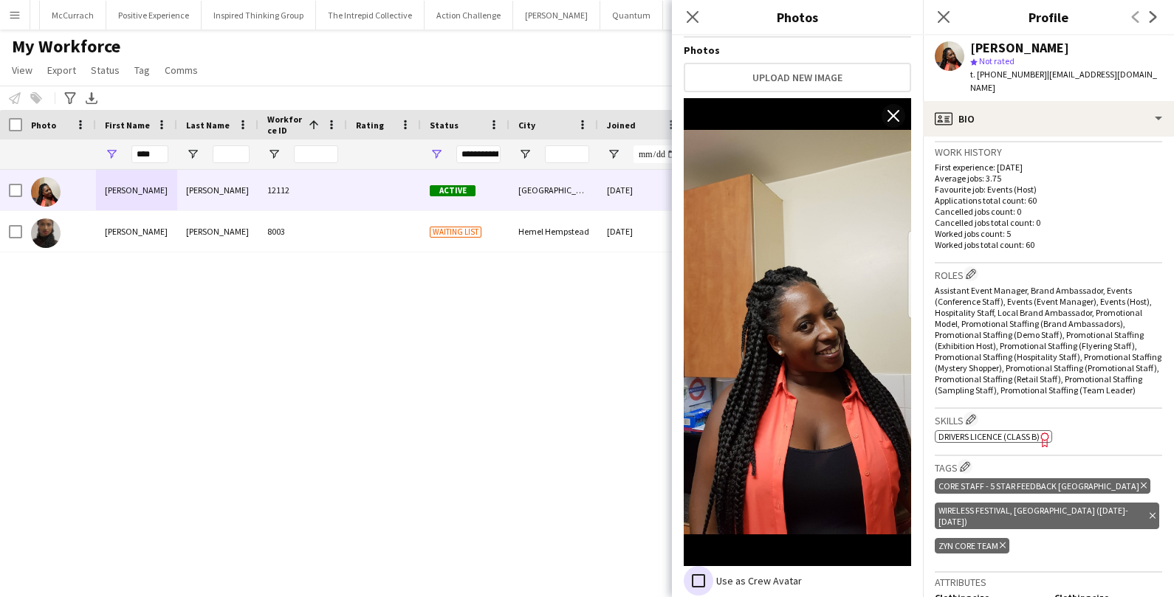
scroll to position [360, 0]
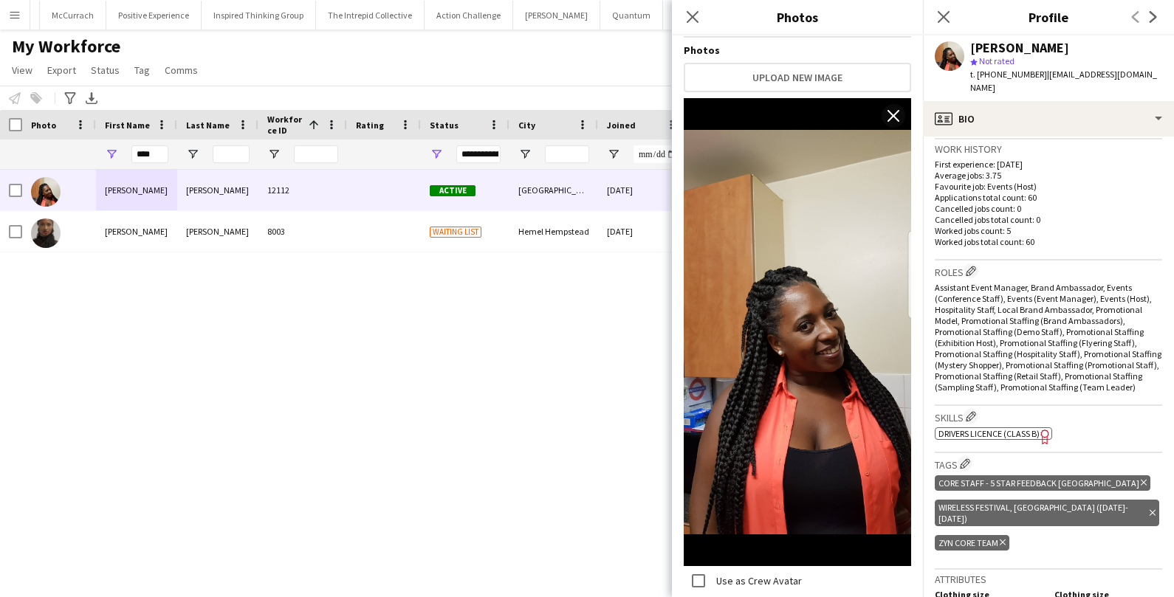
click at [563, 339] on div "Jacqueline Francois 12112 Active London 18-03-2024 66 days 5 jacquelinelucy@gma…" at bounding box center [564, 371] width 1129 height 402
click at [702, 12] on app-icon "Close pop-in" at bounding box center [692, 17] width 21 height 21
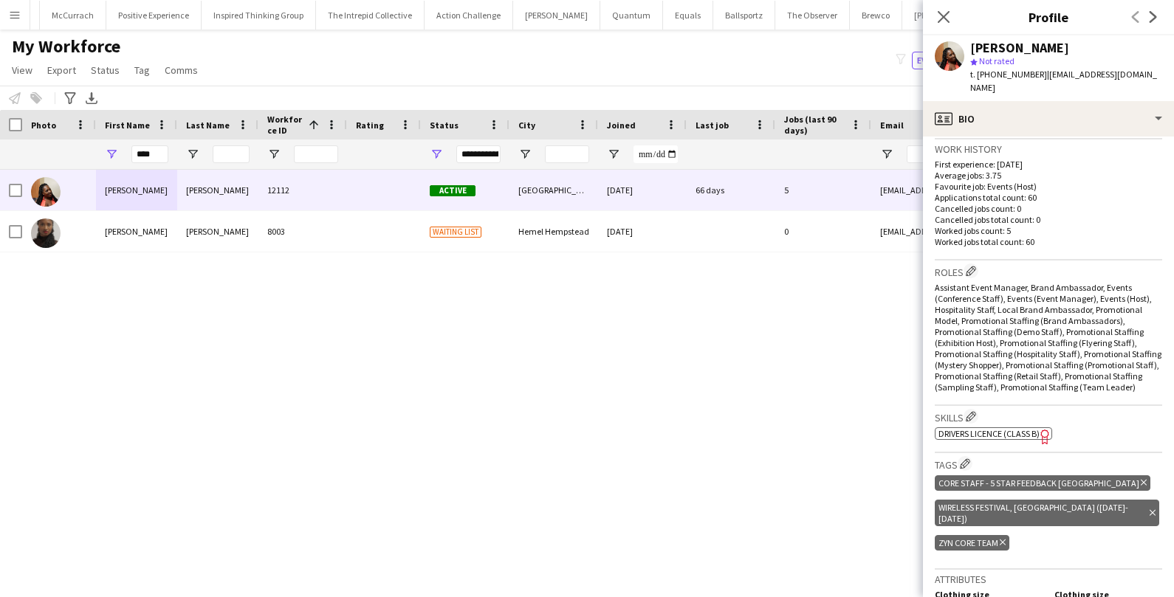
click at [682, 337] on div "Jacqueline Francois 12112 Active London 18-03-2024 66 days 5 jacquelinelucy@gma…" at bounding box center [564, 371] width 1129 height 402
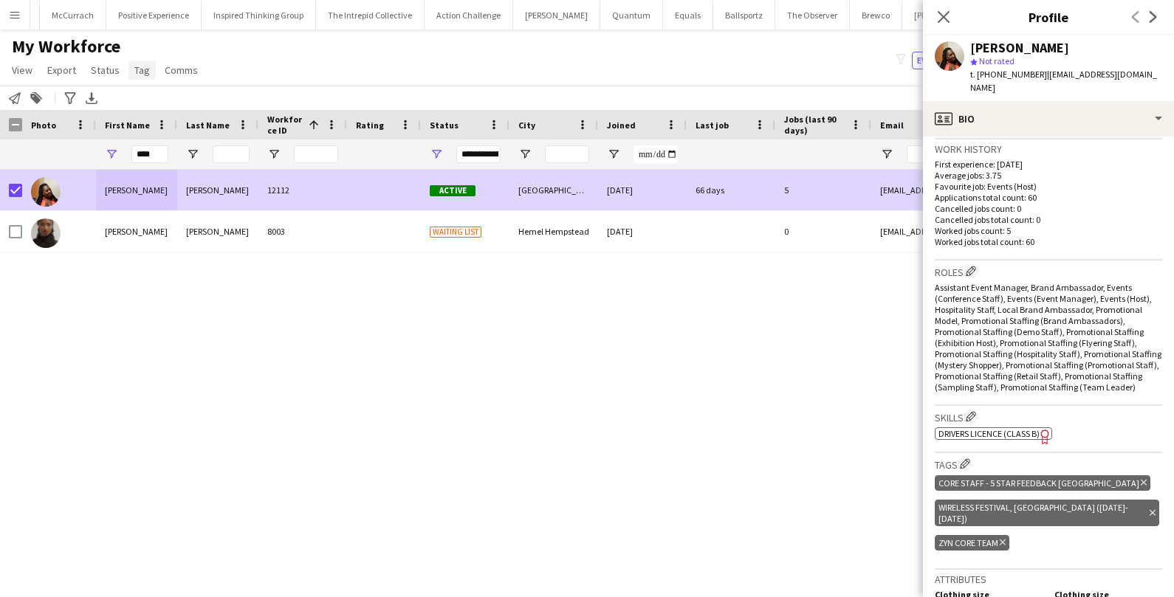
click at [135, 71] on span "Tag" at bounding box center [142, 69] width 16 height 13
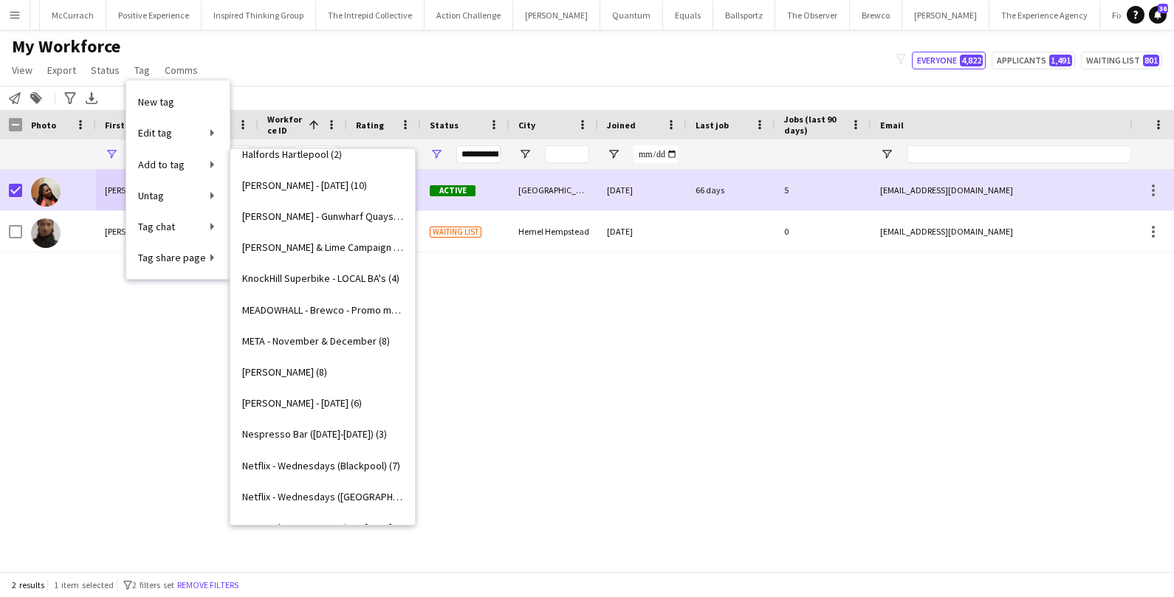
scroll to position [1482, 0]
click at [287, 404] on span "Monty Bojangles - Halloween (6)" at bounding box center [302, 401] width 120 height 13
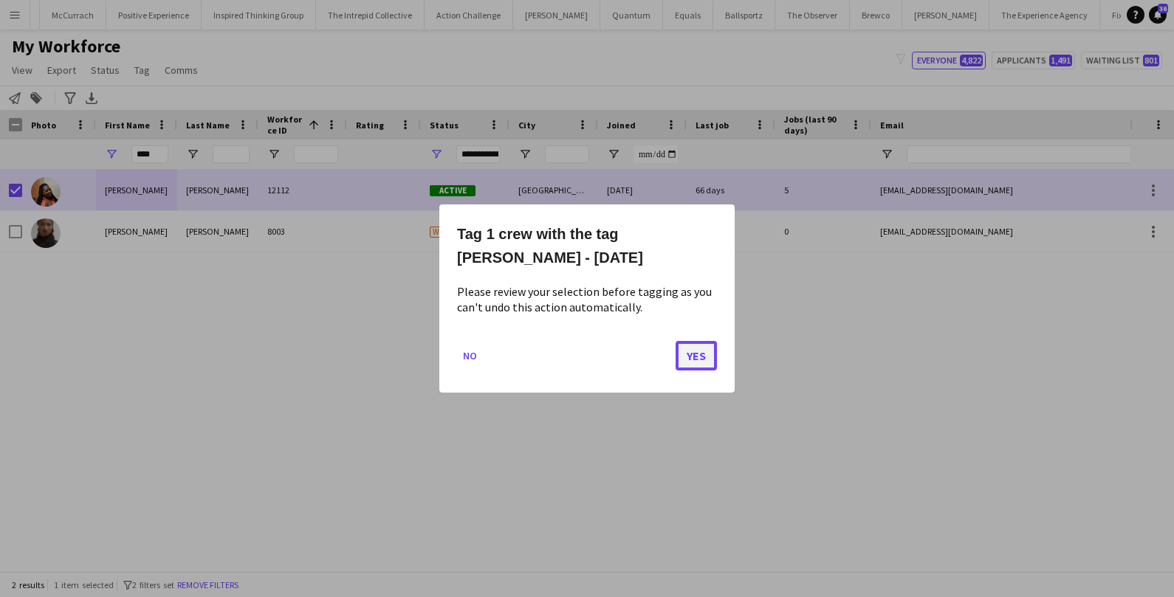
click at [690, 353] on button "Yes" at bounding box center [695, 356] width 41 height 30
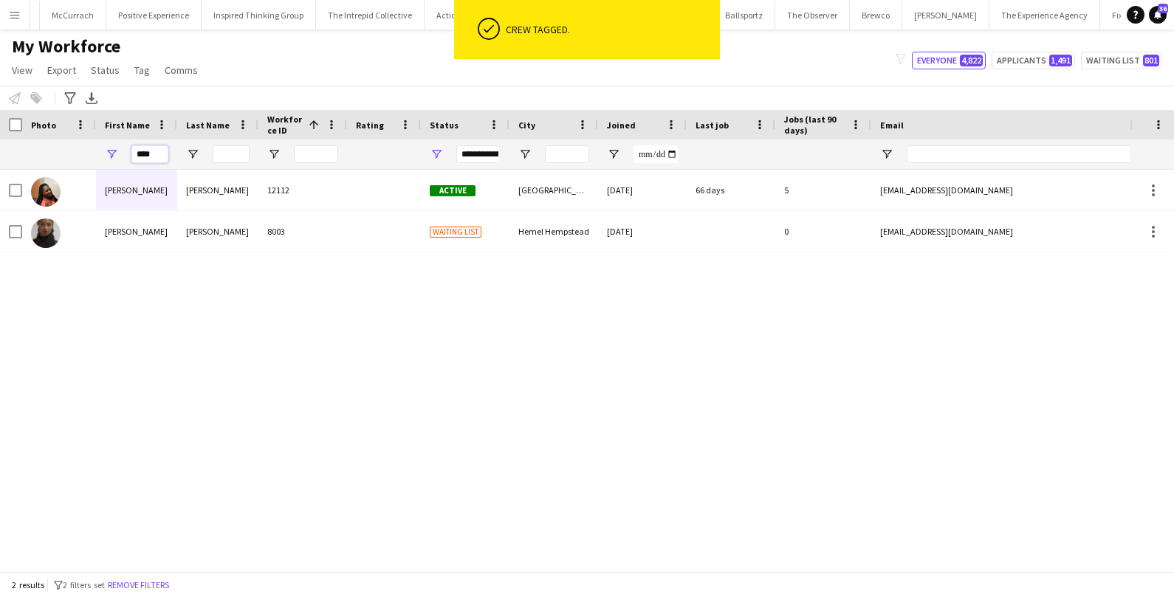
drag, startPoint x: 165, startPoint y: 153, endPoint x: 99, endPoint y: 149, distance: 65.8
click at [99, 149] on div "****" at bounding box center [136, 155] width 81 height 30
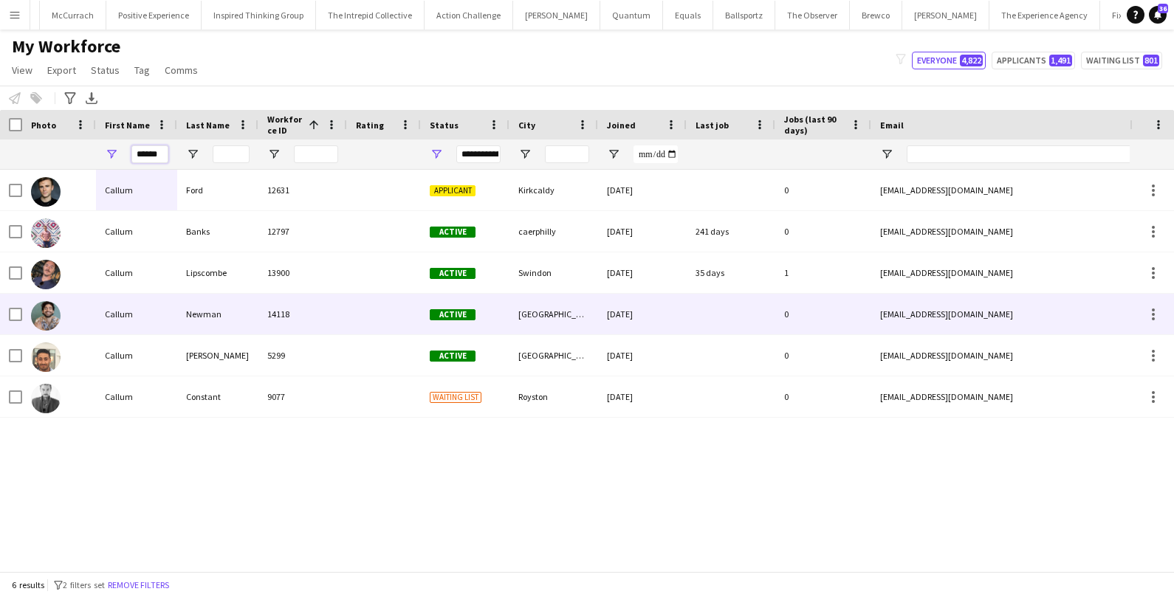
type input "******"
click at [91, 308] on div at bounding box center [59, 314] width 74 height 41
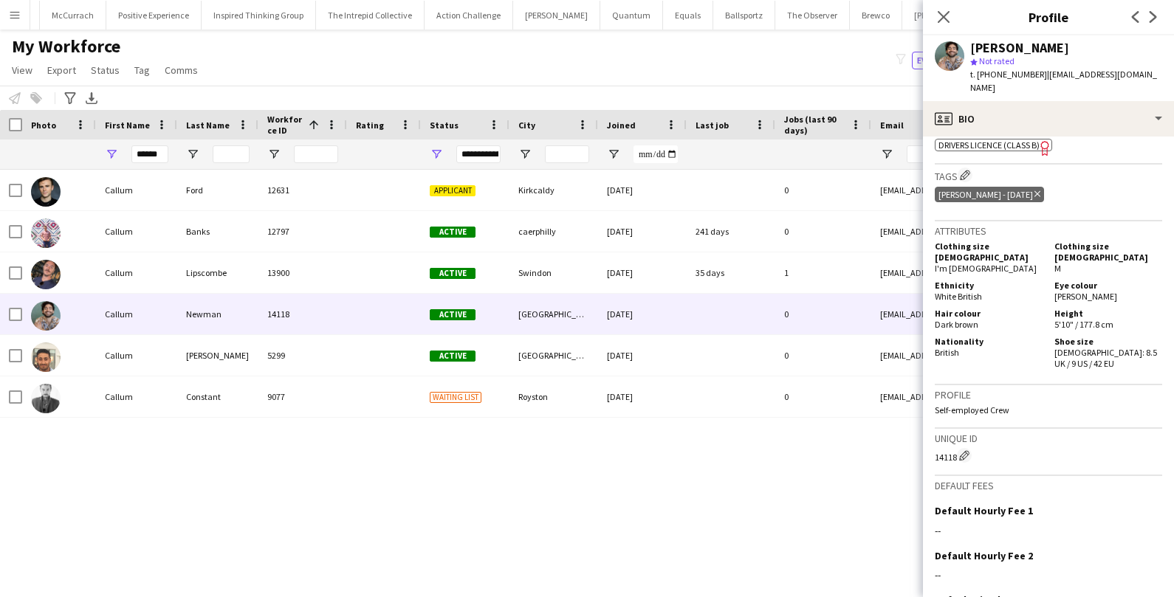
scroll to position [618, 0]
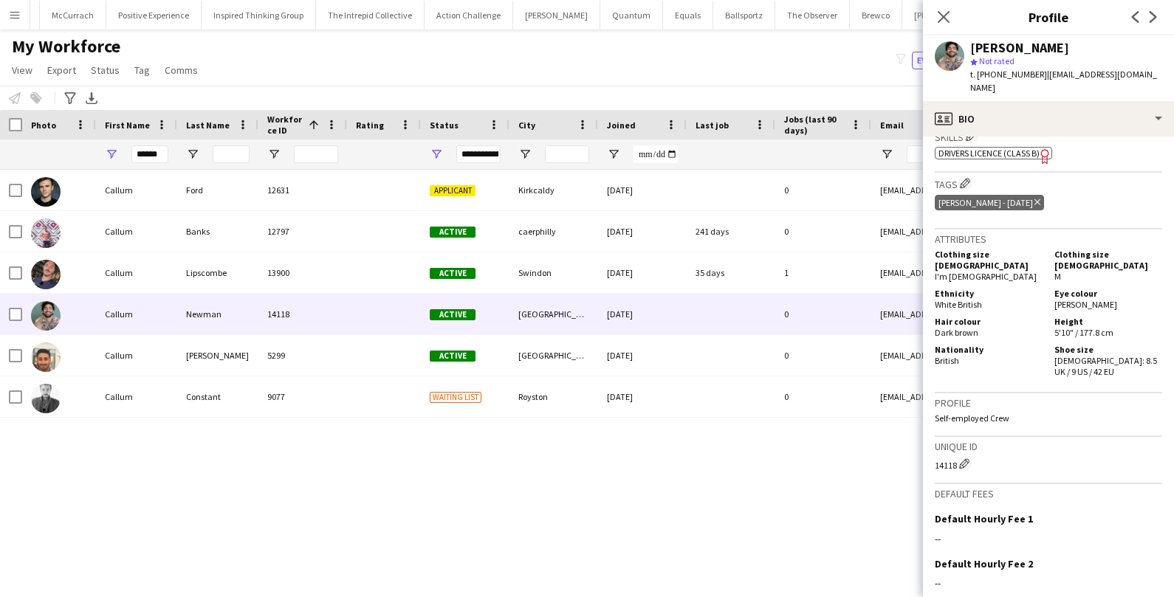
click at [1040, 198] on icon "Delete tag" at bounding box center [1037, 202] width 6 height 9
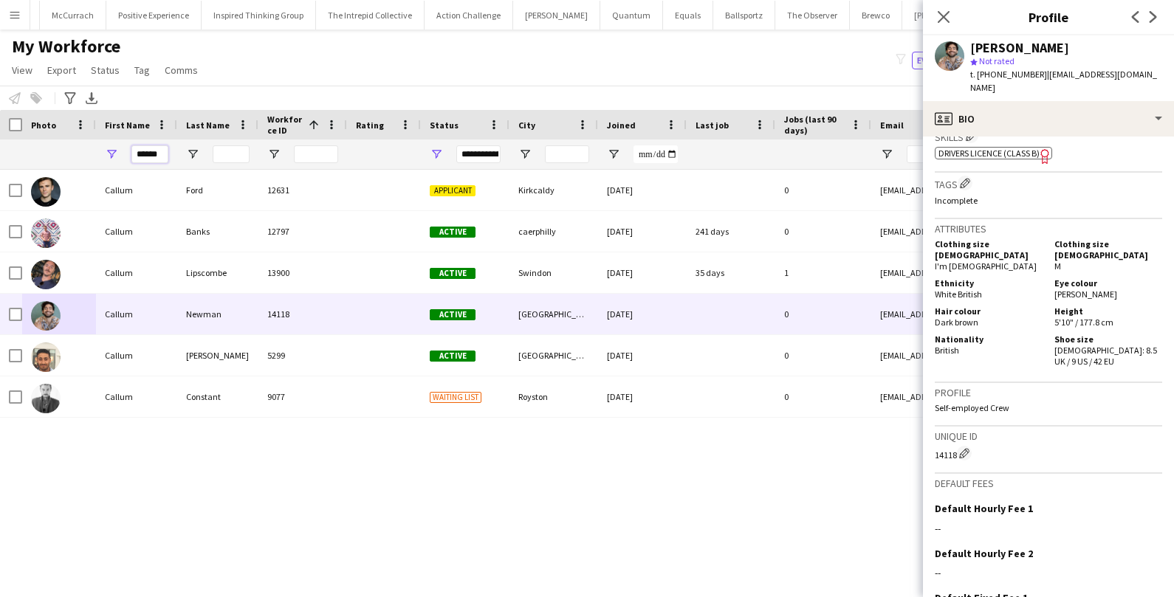
drag, startPoint x: 165, startPoint y: 151, endPoint x: 85, endPoint y: 151, distance: 80.5
click at [86, 151] on div "******" at bounding box center [800, 155] width 1600 height 30
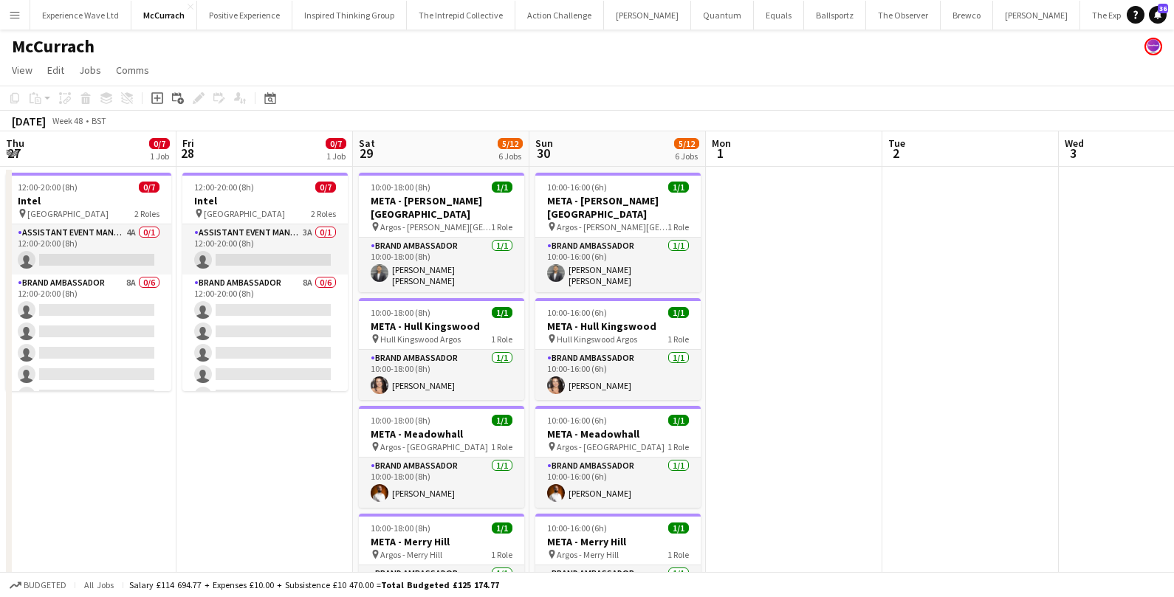
scroll to position [0, 320]
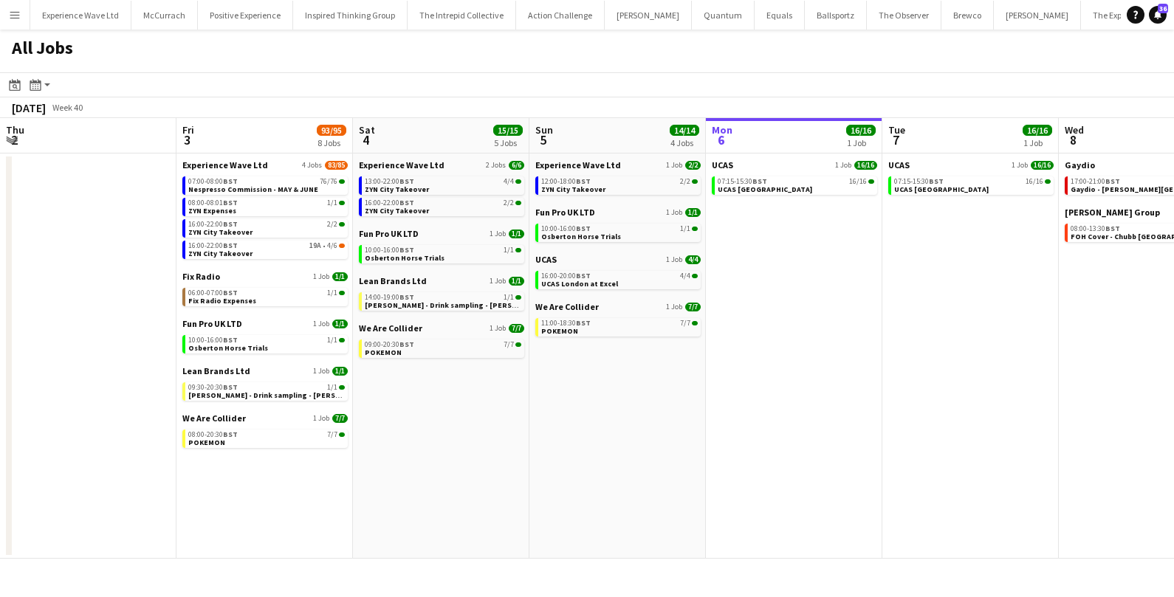
scroll to position [0, 393]
